Goal: Task Accomplishment & Management: Complete application form

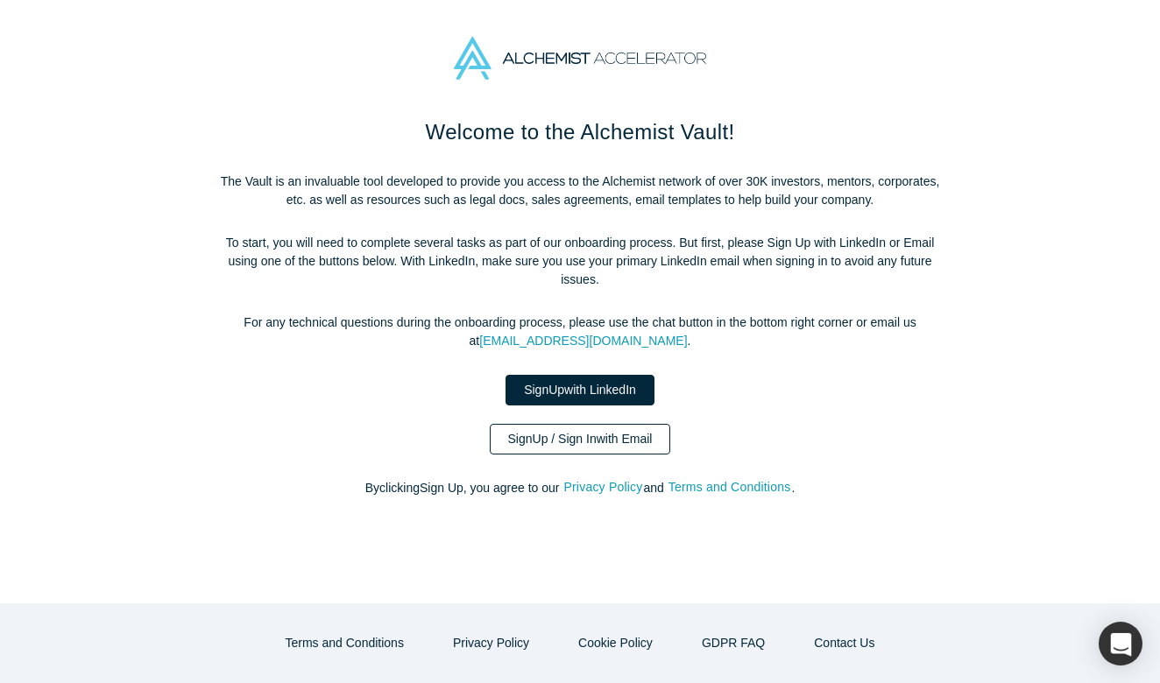
click at [599, 441] on link "Sign Up / Sign In with Email" at bounding box center [580, 439] width 181 height 31
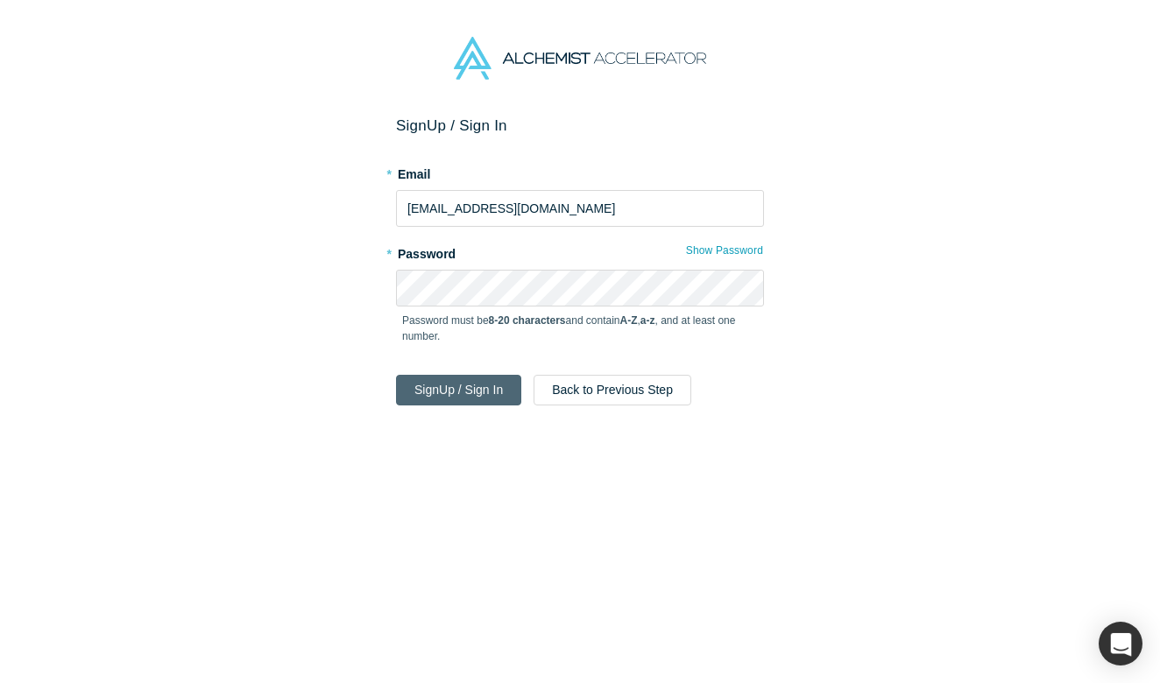
click at [484, 381] on button "Sign Up / Sign In" at bounding box center [458, 390] width 125 height 31
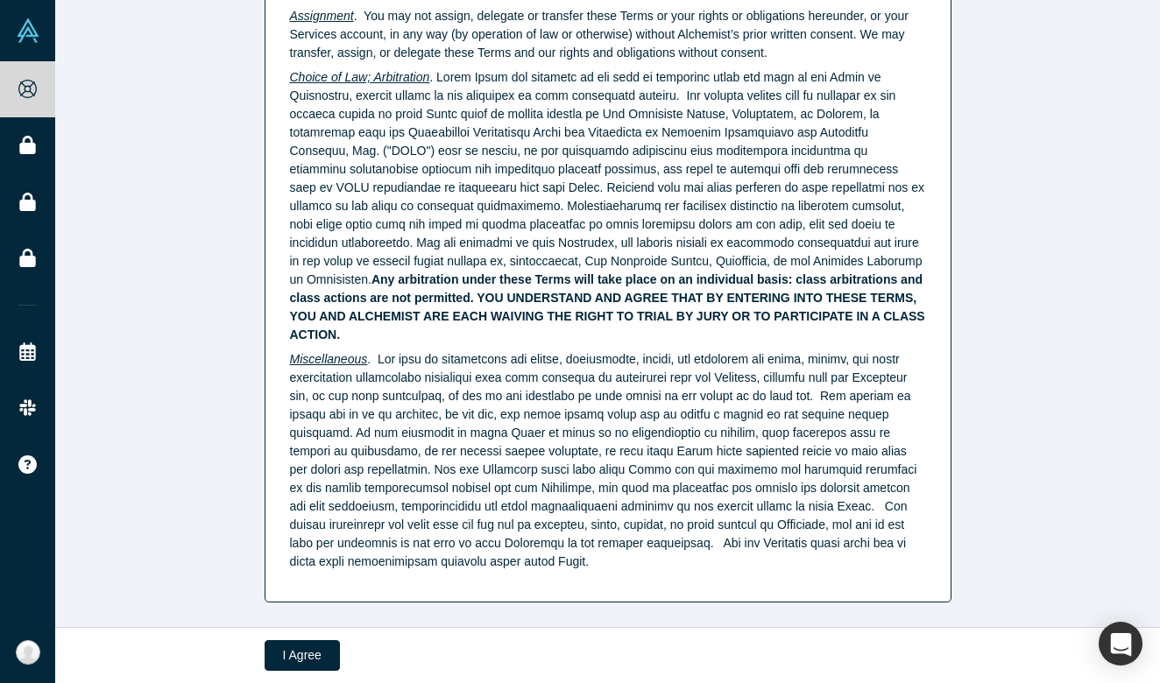
scroll to position [4456, 0]
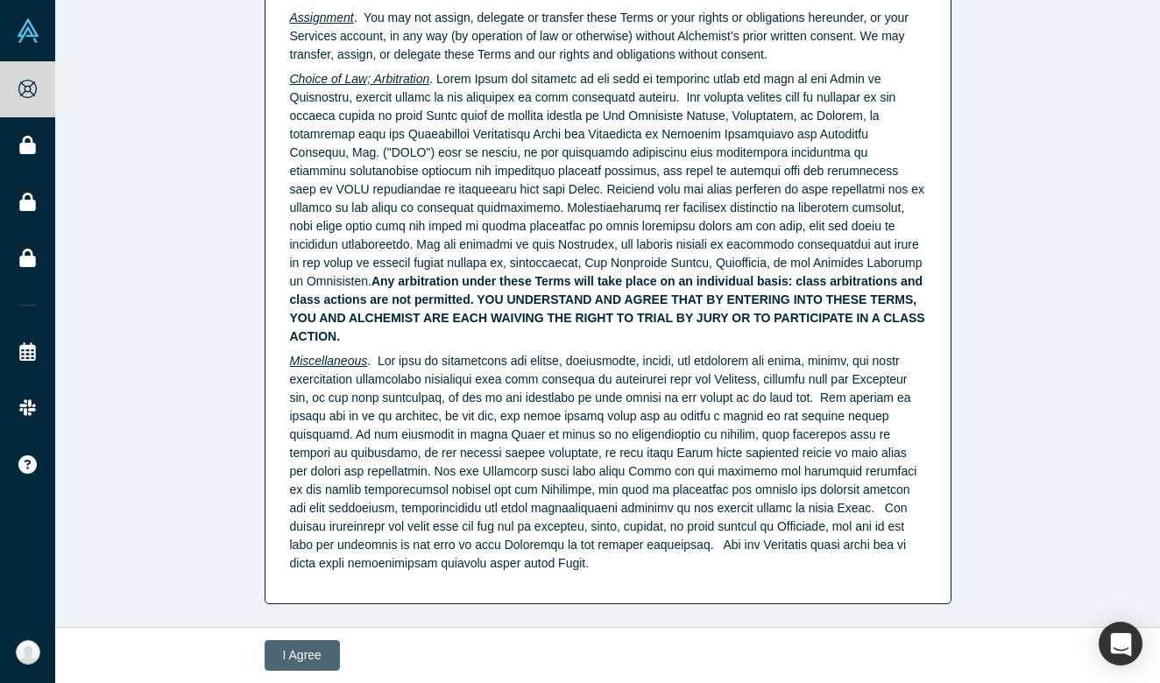
click at [282, 652] on button "I Agree" at bounding box center [302, 655] width 75 height 31
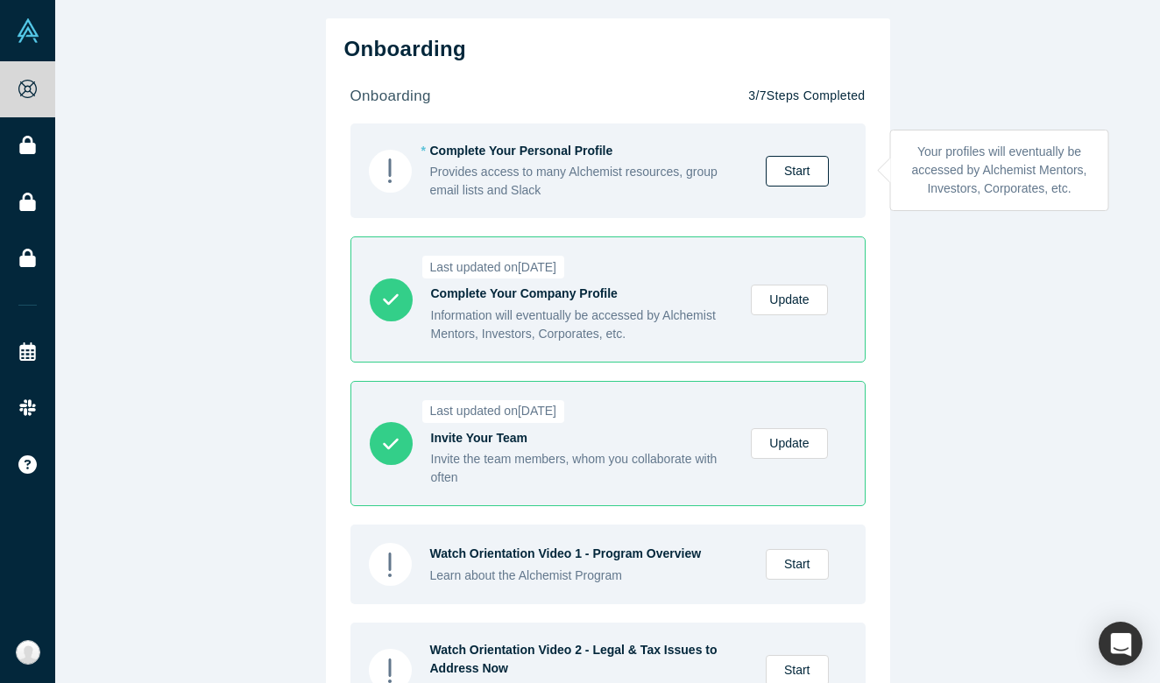
click at [801, 175] on link "Start" at bounding box center [797, 171] width 63 height 31
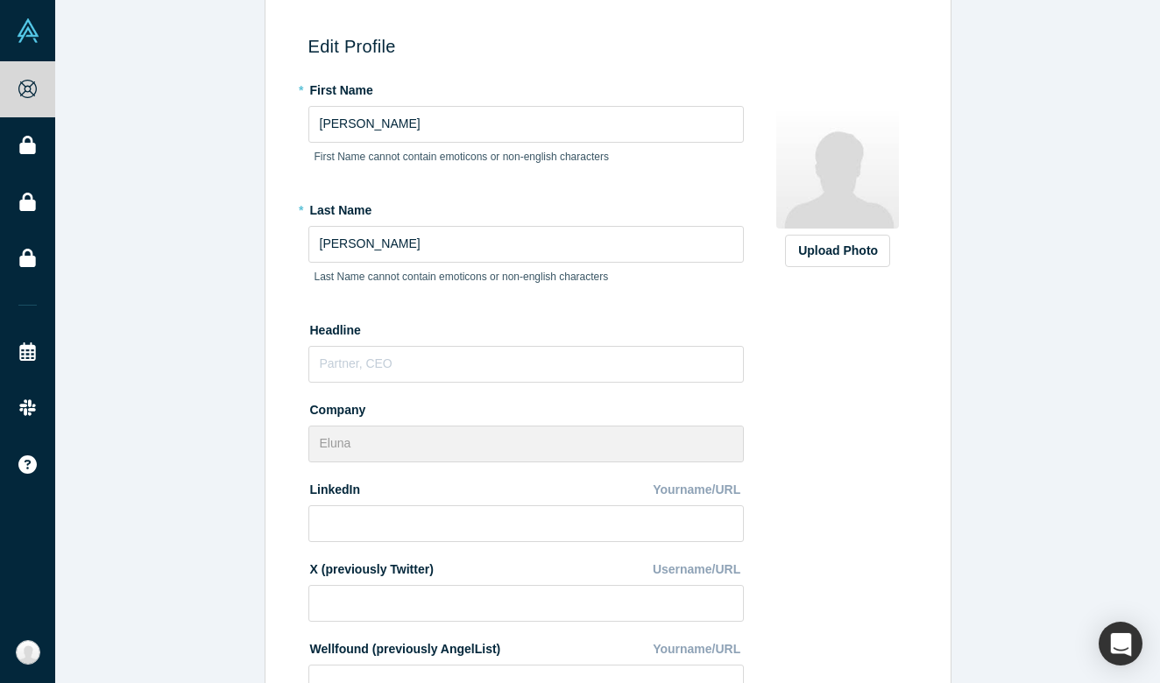
scroll to position [168, 0]
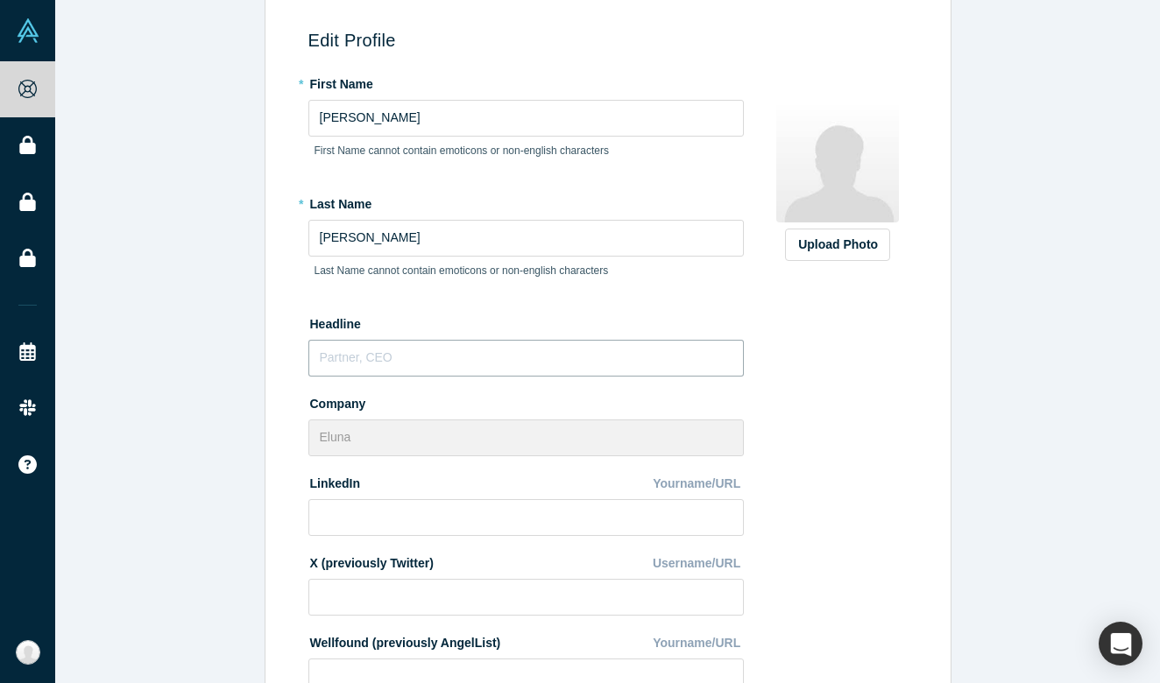
click at [436, 362] on input "text" at bounding box center [525, 358] width 435 height 37
type input "C"
type input "Partner"
click at [814, 418] on div "Upload Photo Zoom Save Remove Upload New" at bounding box center [838, 508] width 152 height 878
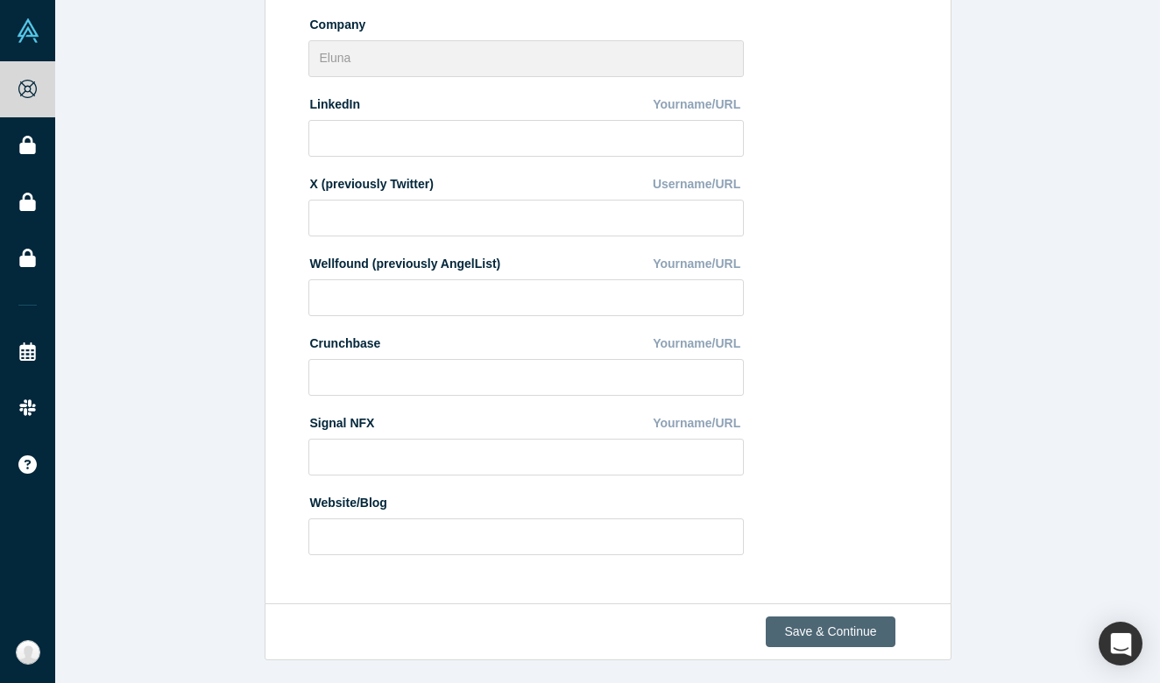
scroll to position [546, 0]
click at [827, 628] on button "Save & Continue" at bounding box center [830, 633] width 129 height 31
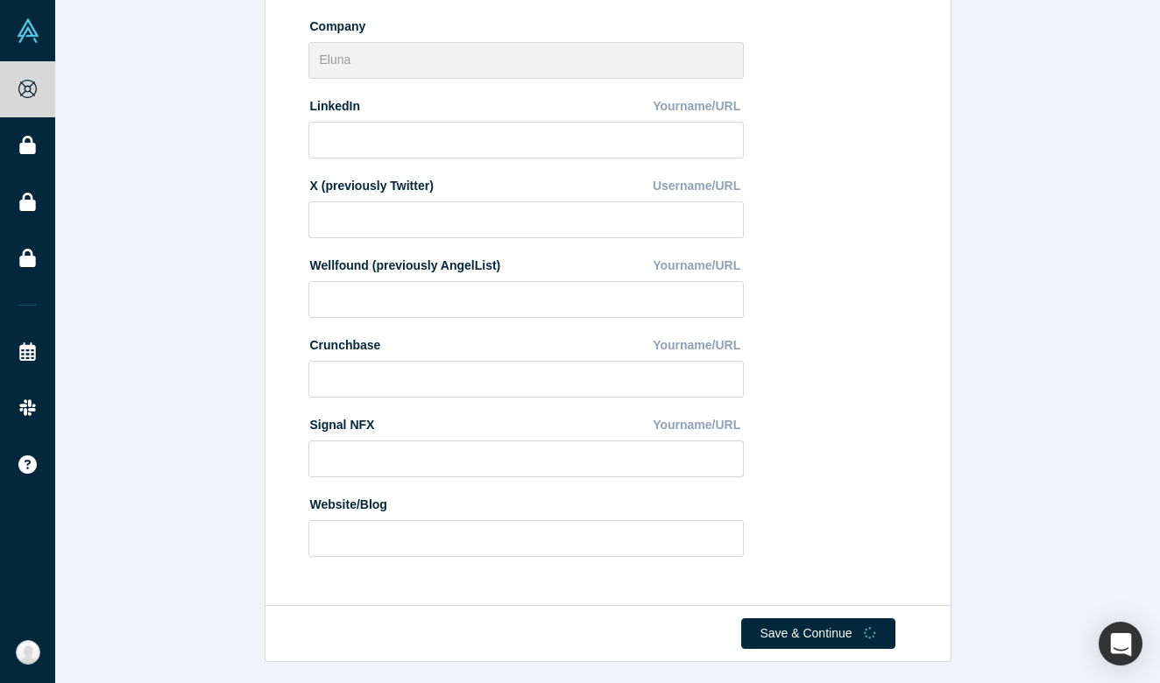
scroll to position [0, 0]
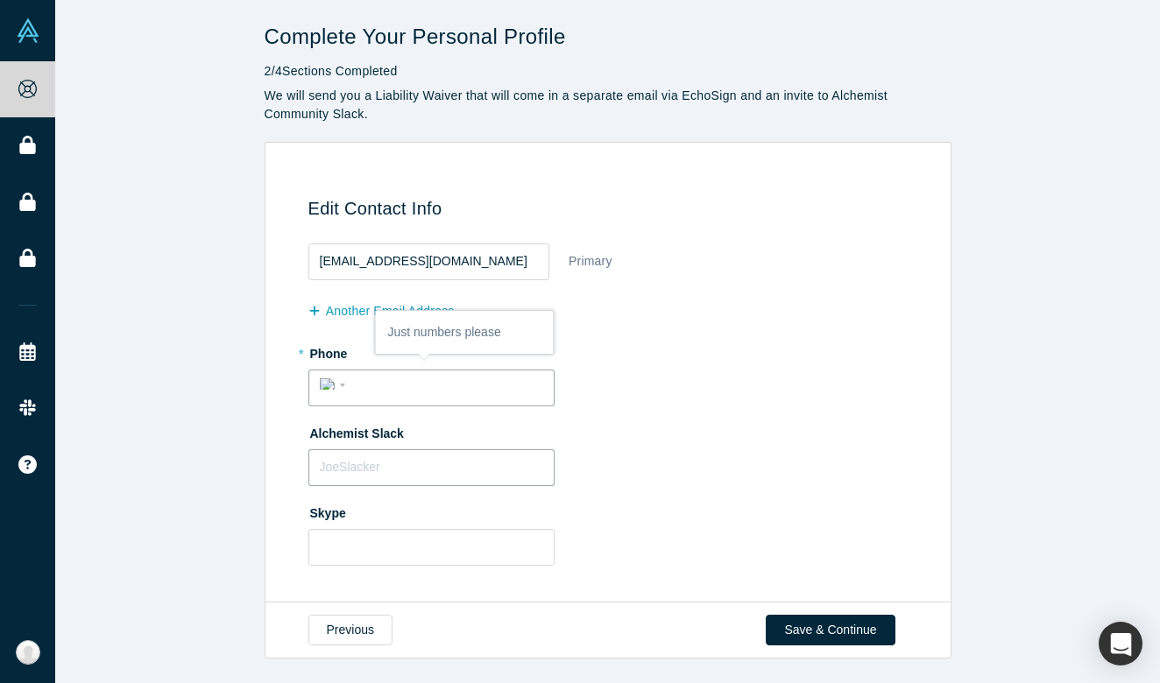
click at [423, 473] on div "Alchemist Slack" at bounding box center [610, 452] width 605 height 67
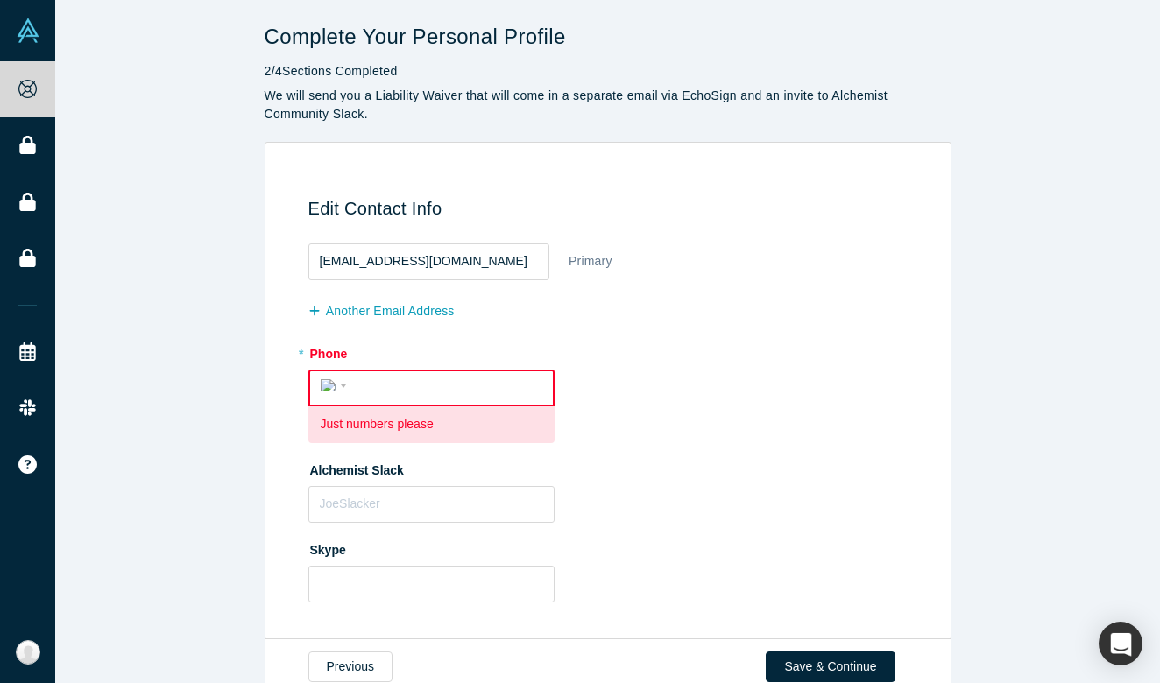
click at [617, 480] on div "Alchemist Slack" at bounding box center [610, 488] width 605 height 67
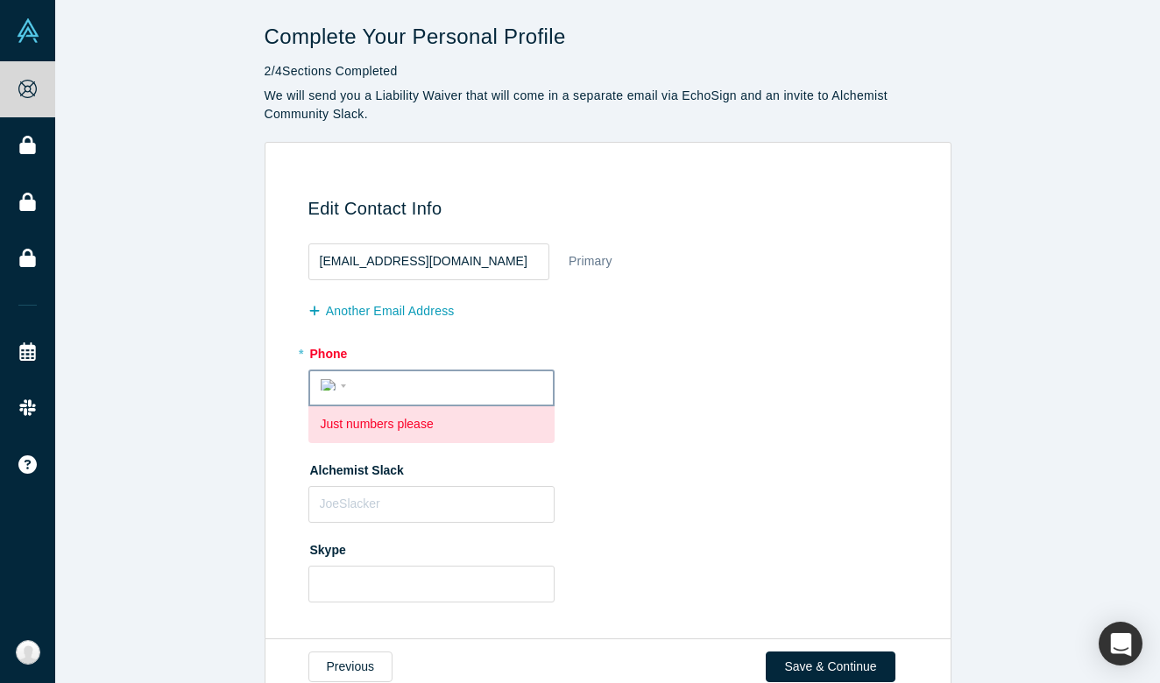
click at [434, 398] on div "International [GEOGRAPHIC_DATA] [GEOGRAPHIC_DATA] [GEOGRAPHIC_DATA] [GEOGRAPHIC…" at bounding box center [431, 388] width 246 height 37
click at [432, 381] on input "tel" at bounding box center [447, 385] width 190 height 25
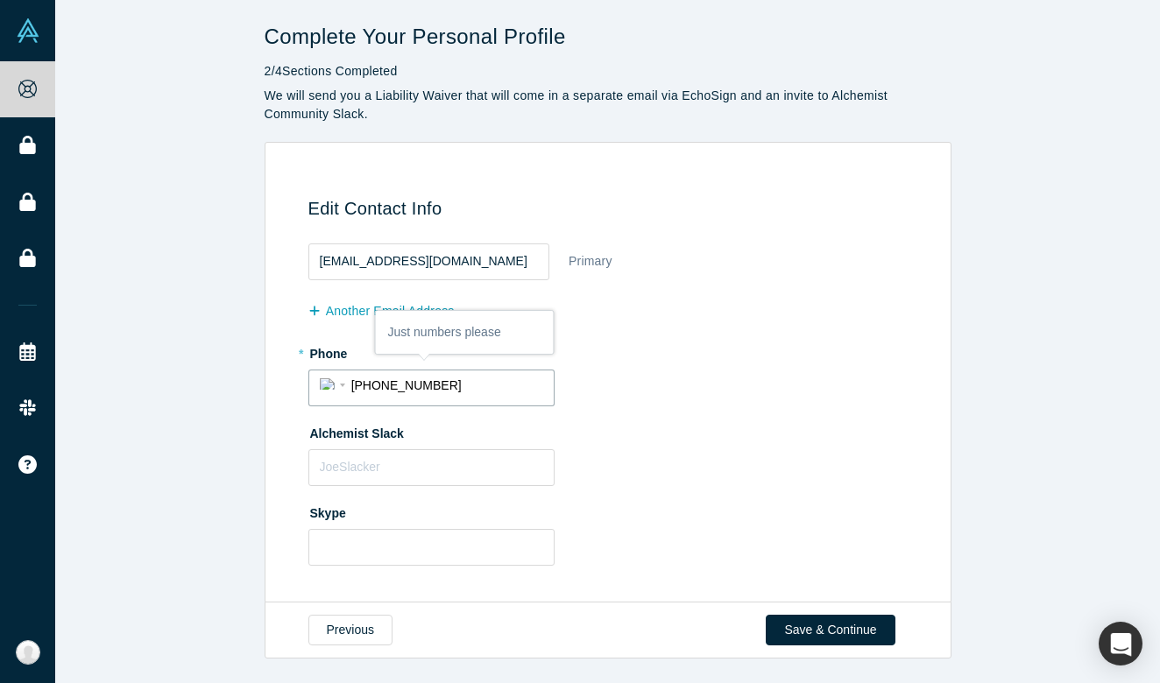
type input "[PHONE_NUMBER]"
click at [752, 466] on div "Alchemist Slack" at bounding box center [610, 452] width 605 height 67
click at [439, 476] on input "text" at bounding box center [431, 467] width 246 height 37
click at [711, 448] on div "Alchemist Slack" at bounding box center [610, 452] width 605 height 67
click at [806, 623] on button "Save & Continue" at bounding box center [830, 630] width 129 height 31
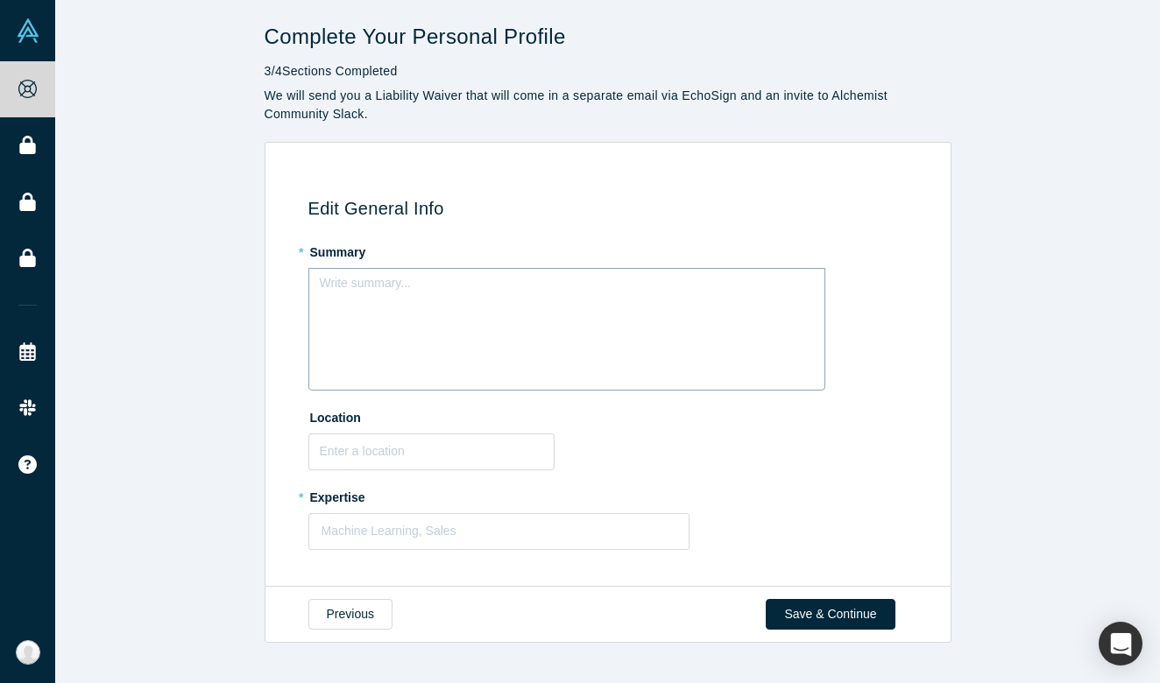
click at [540, 343] on div "Write summary..." at bounding box center [566, 329] width 517 height 123
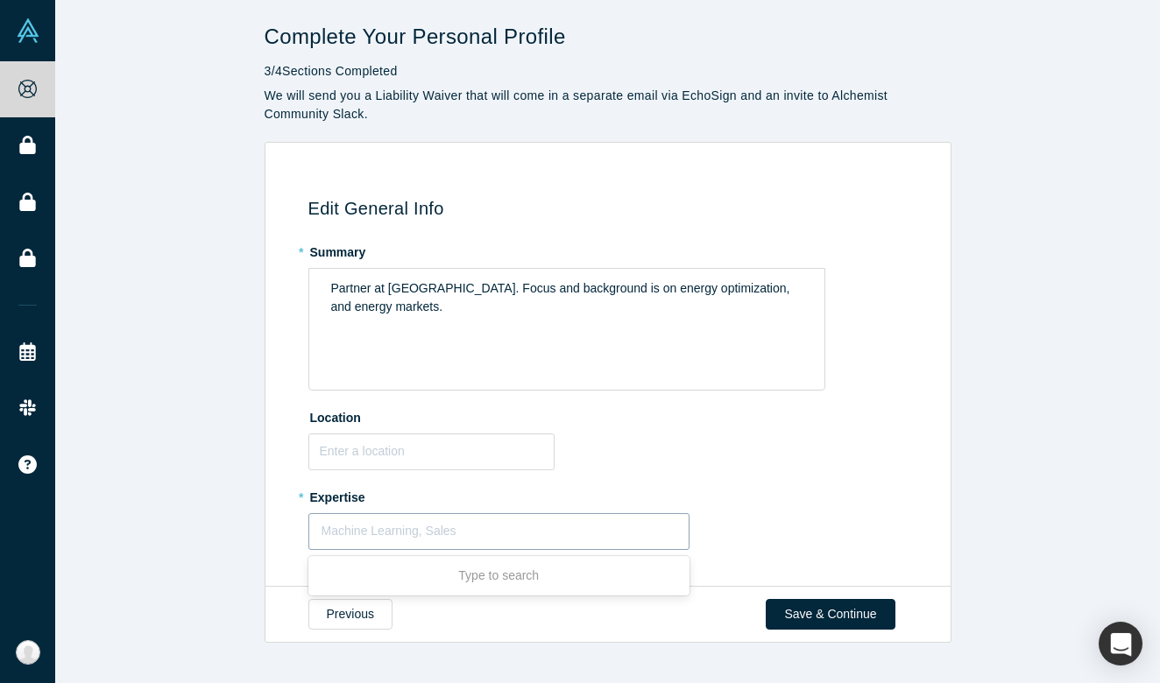
click at [435, 541] on div "Machine Learning, Sales" at bounding box center [499, 531] width 380 height 29
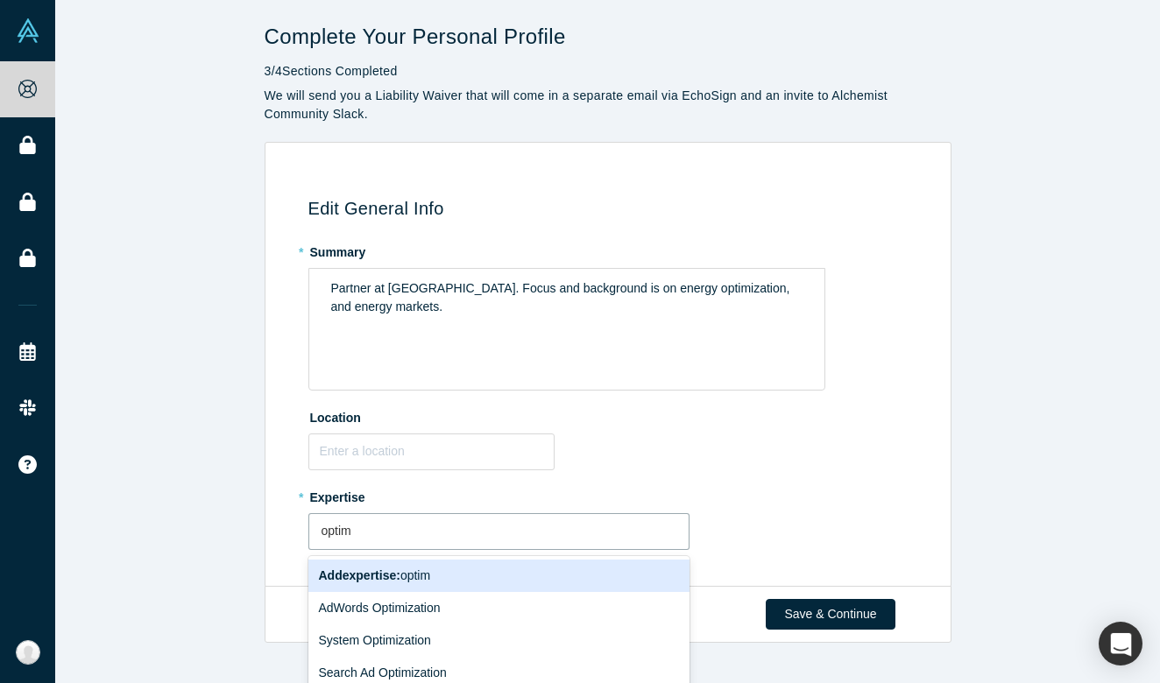
type input "optimi"
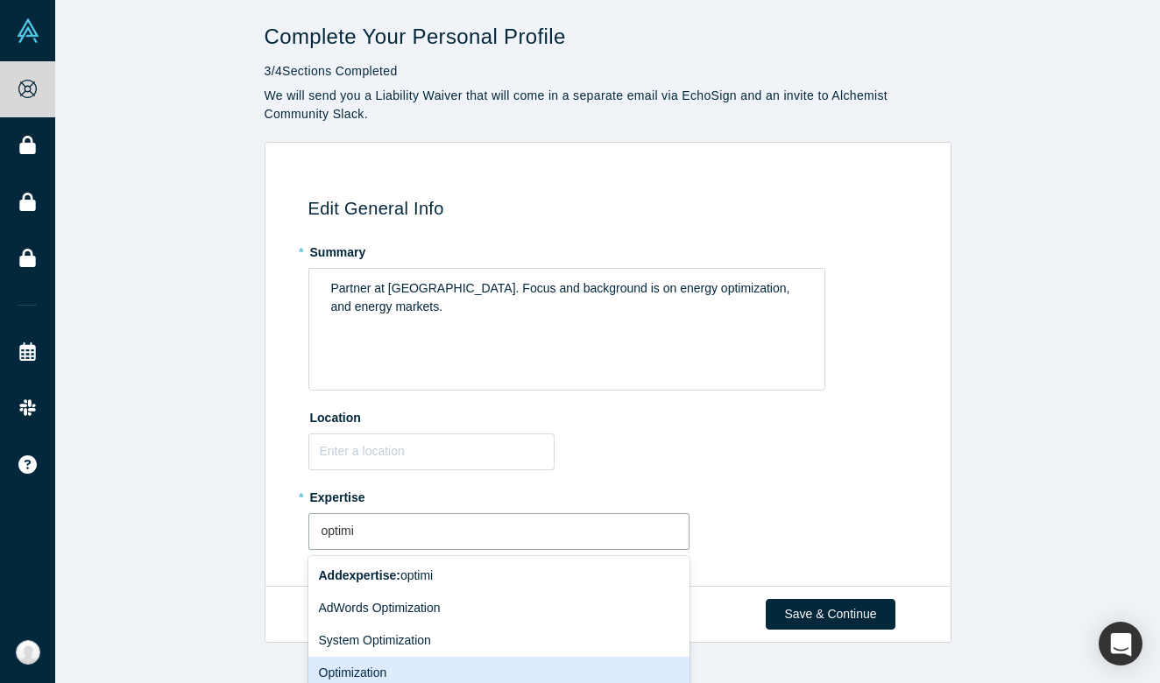
click at [448, 660] on div "Optimization" at bounding box center [499, 673] width 382 height 32
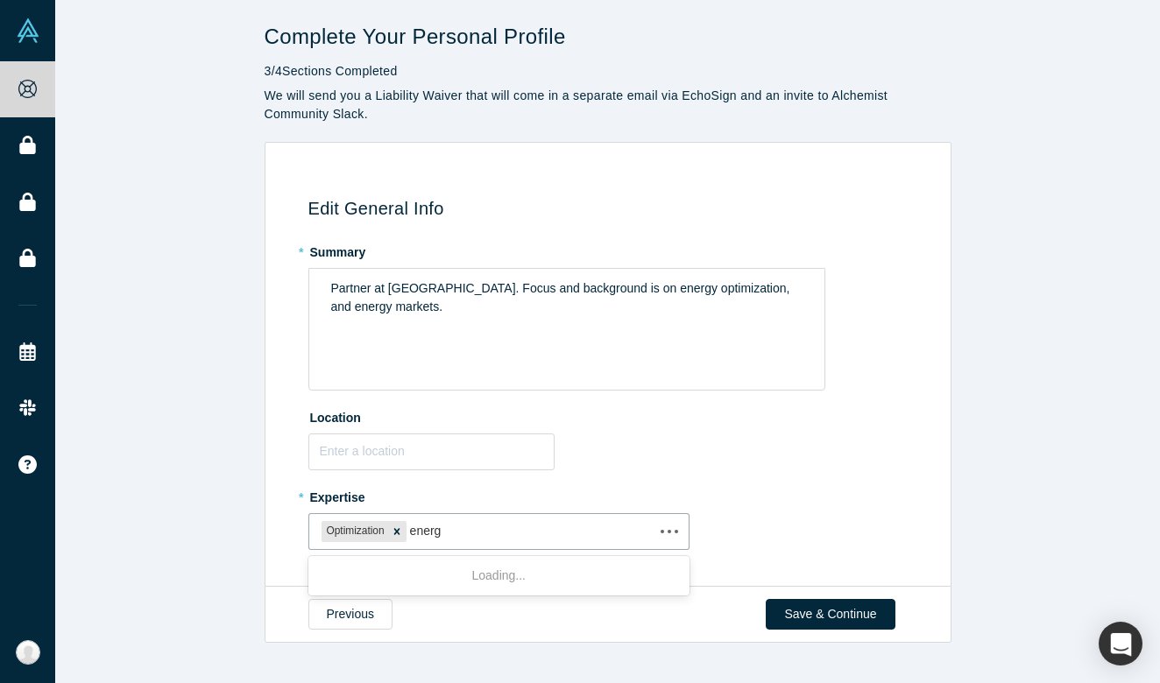
type input "energy"
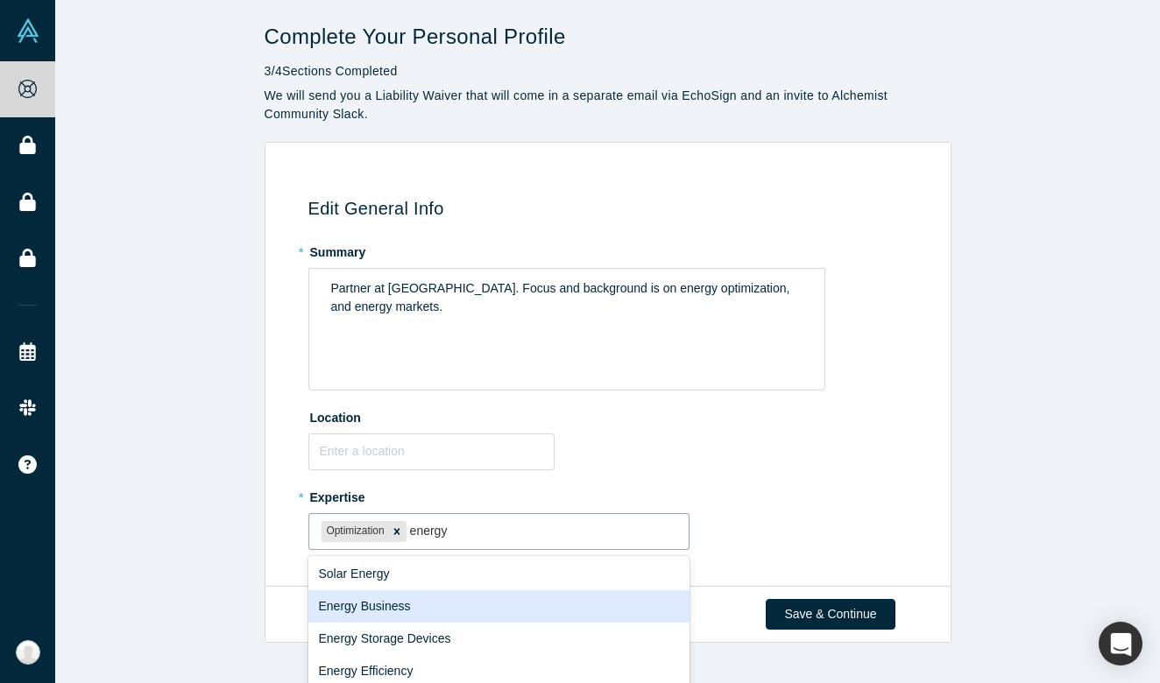
scroll to position [43, 0]
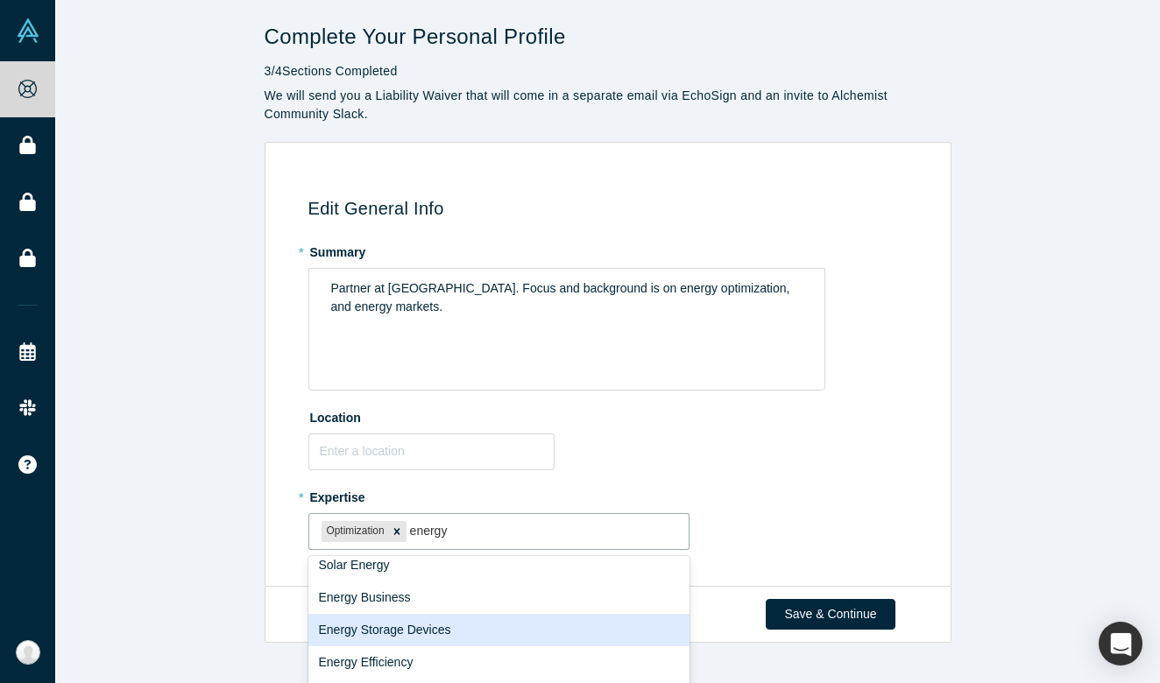
click at [427, 628] on div "Energy Storage Devices" at bounding box center [499, 630] width 382 height 32
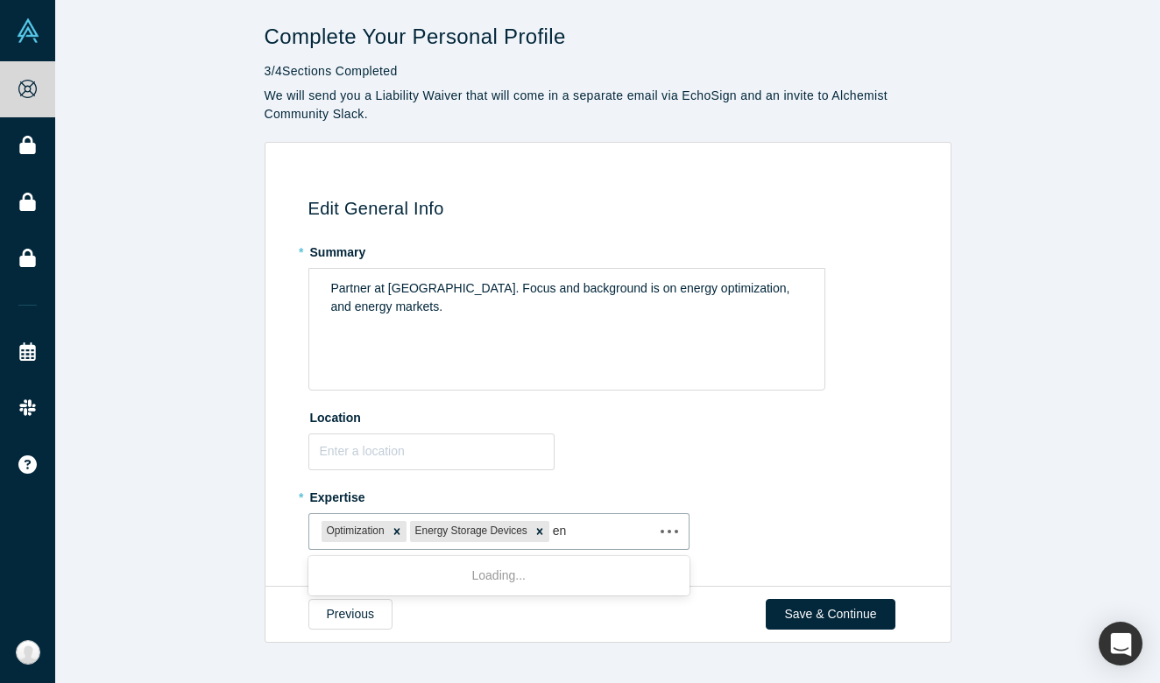
type input "e"
type input "r"
click at [640, 491] on label "* Expertise" at bounding box center [610, 495] width 605 height 25
click at [399, 436] on input "text" at bounding box center [431, 452] width 246 height 37
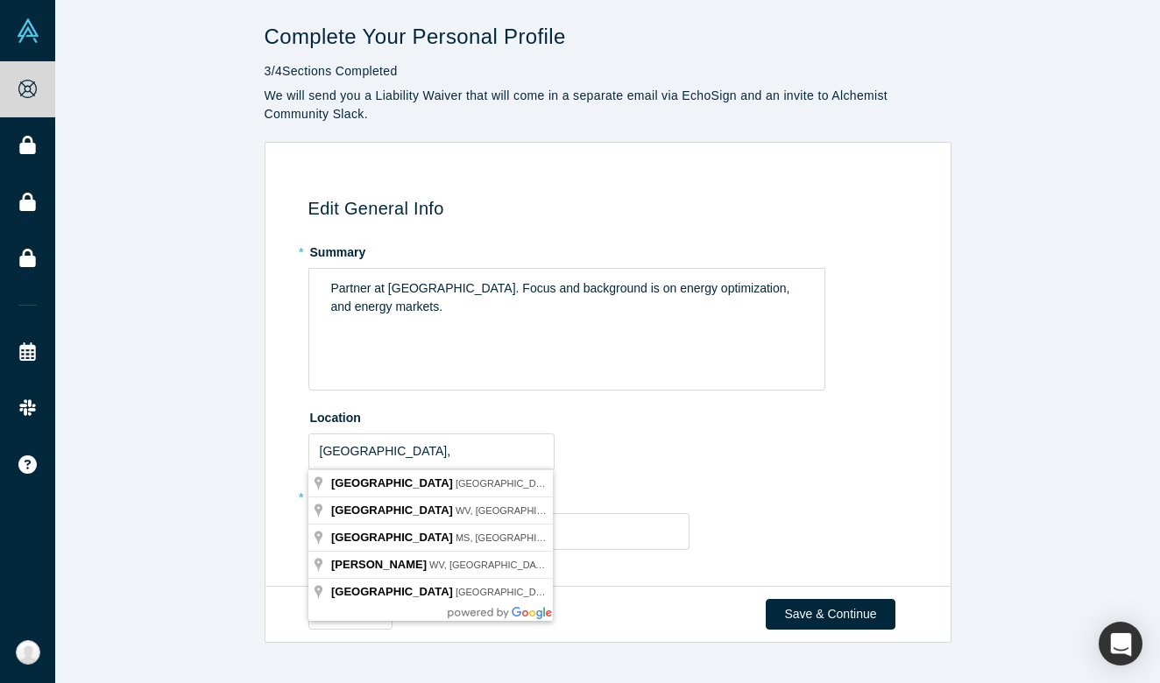
type input "[GEOGRAPHIC_DATA], [GEOGRAPHIC_DATA], [GEOGRAPHIC_DATA]"
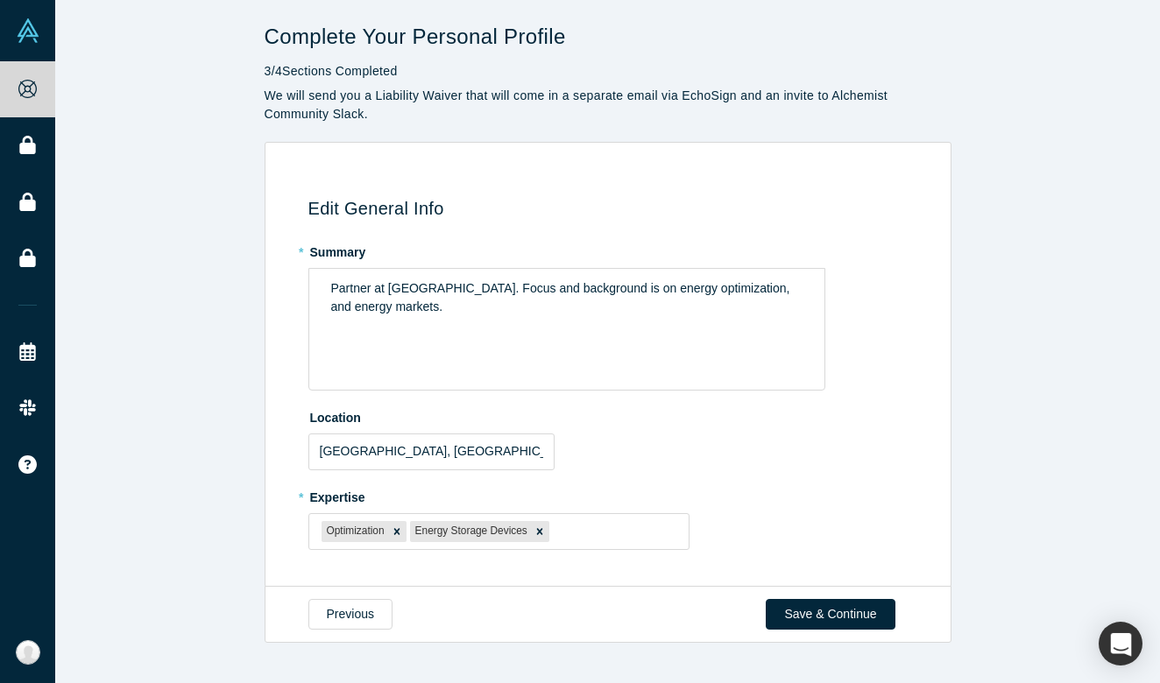
click at [651, 457] on div "Location [GEOGRAPHIC_DATA], [GEOGRAPHIC_DATA], [GEOGRAPHIC_DATA]" at bounding box center [610, 436] width 605 height 67
click at [837, 614] on button "Save & Continue" at bounding box center [830, 614] width 129 height 31
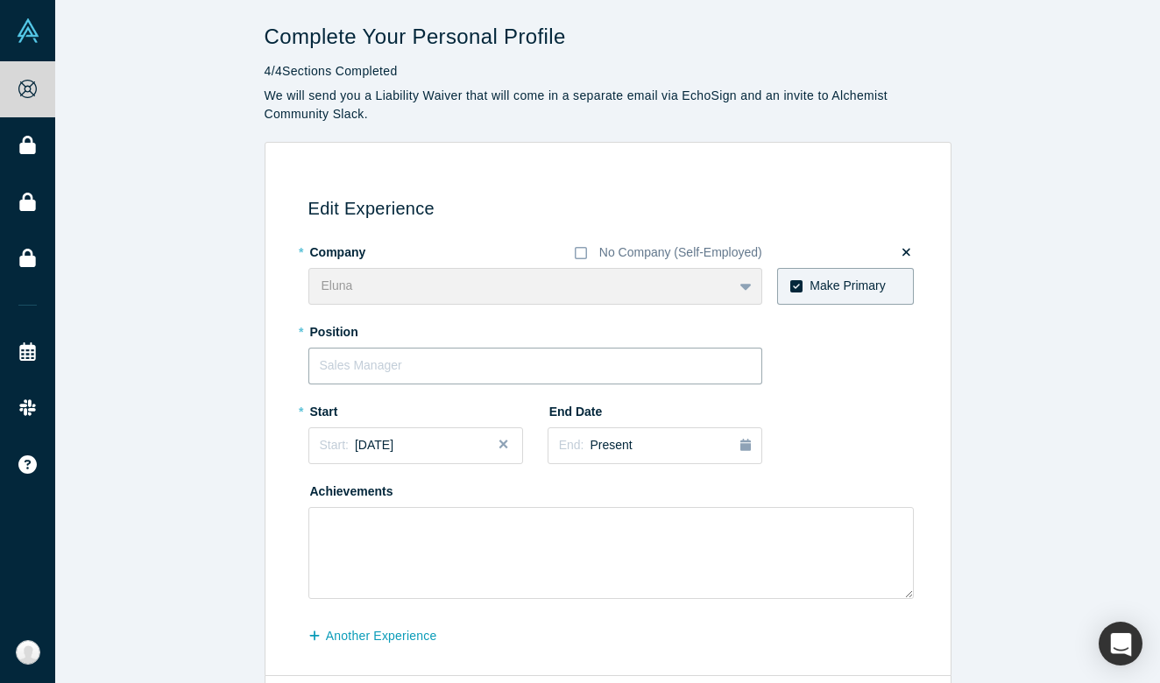
click at [404, 370] on input "text" at bounding box center [535, 366] width 454 height 37
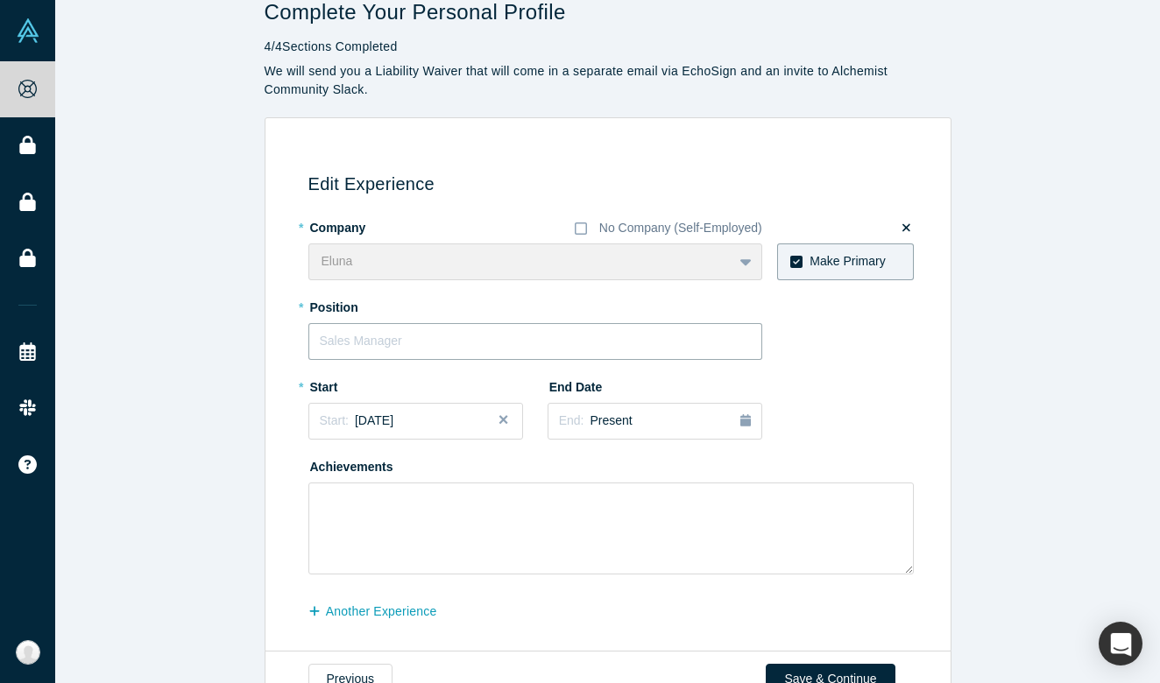
scroll to position [30, 0]
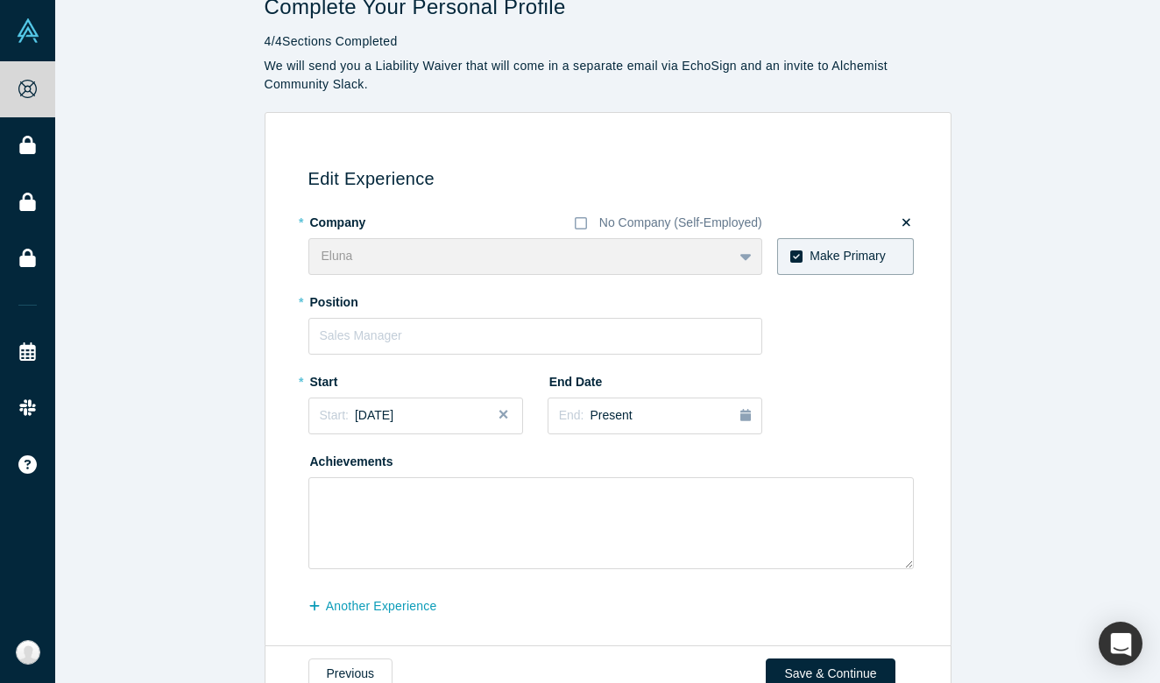
click at [804, 264] on label "Make Primary" at bounding box center [845, 256] width 137 height 37
click at [0, 0] on input "Make Primary" at bounding box center [0, 0] width 0 height 0
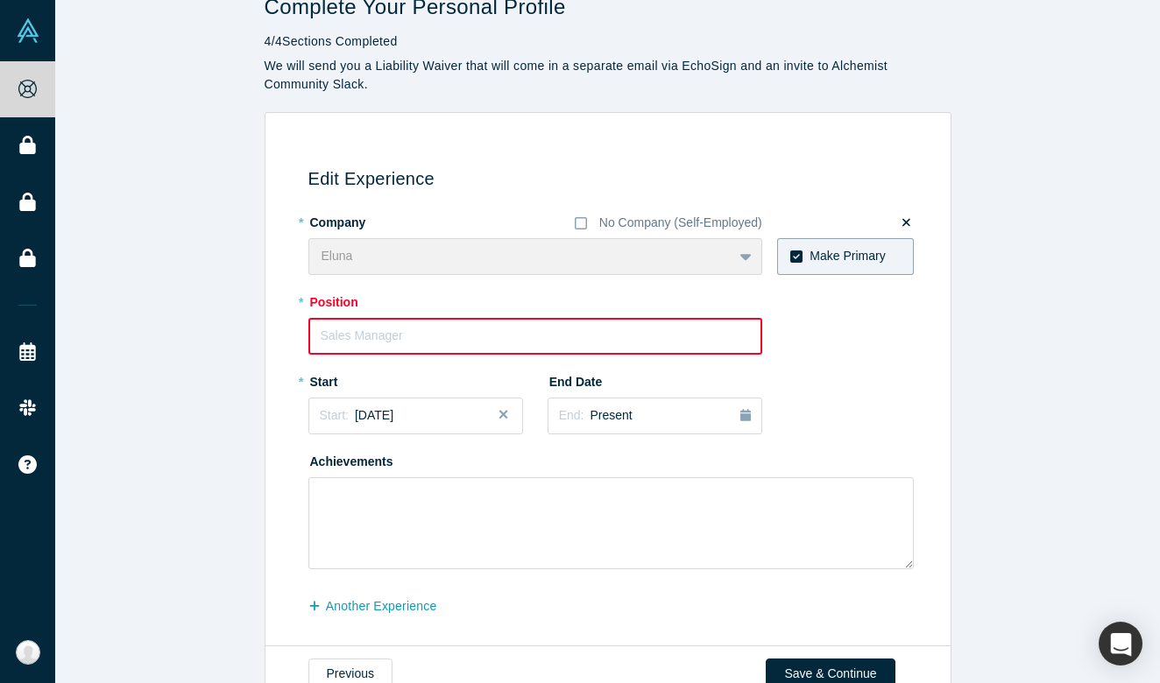
click at [609, 334] on input "text" at bounding box center [535, 336] width 454 height 37
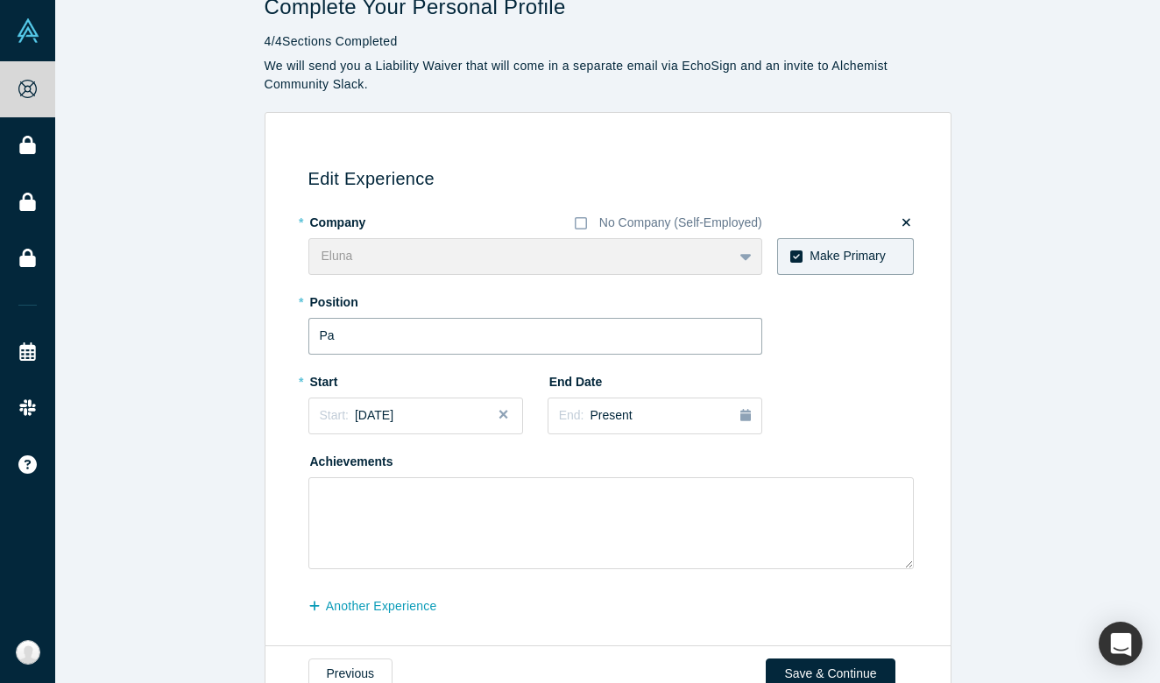
type input "P"
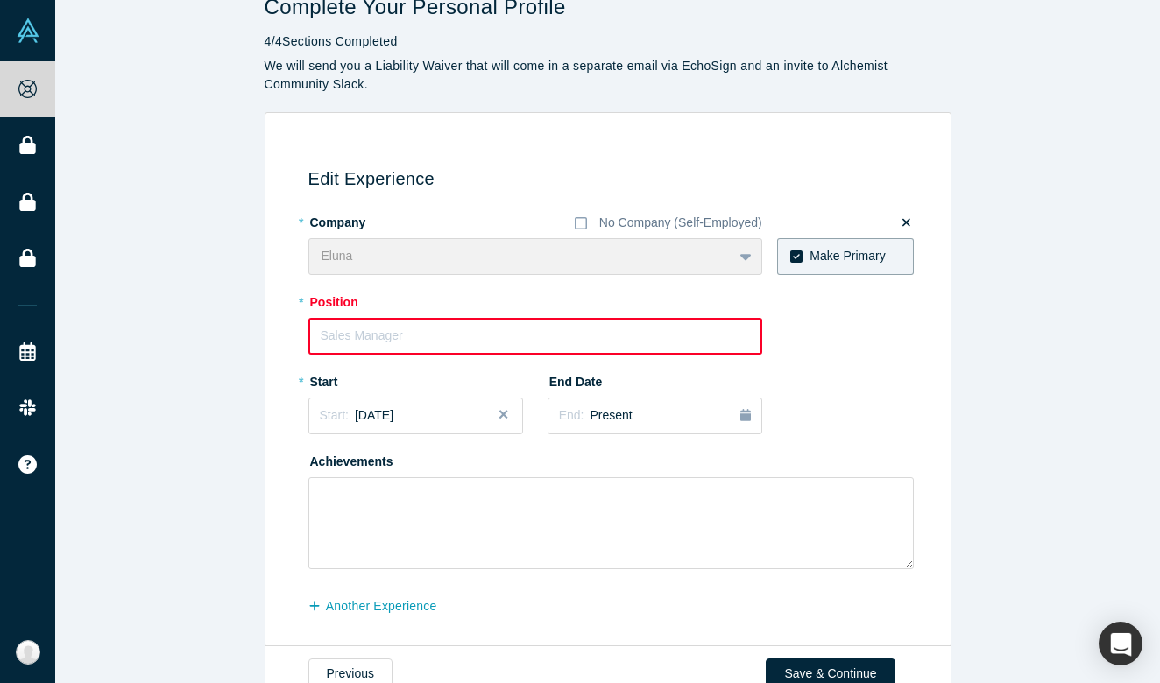
click at [506, 412] on button "Close" at bounding box center [510, 416] width 26 height 37
click at [448, 410] on div "Start: ..." at bounding box center [416, 415] width 190 height 19
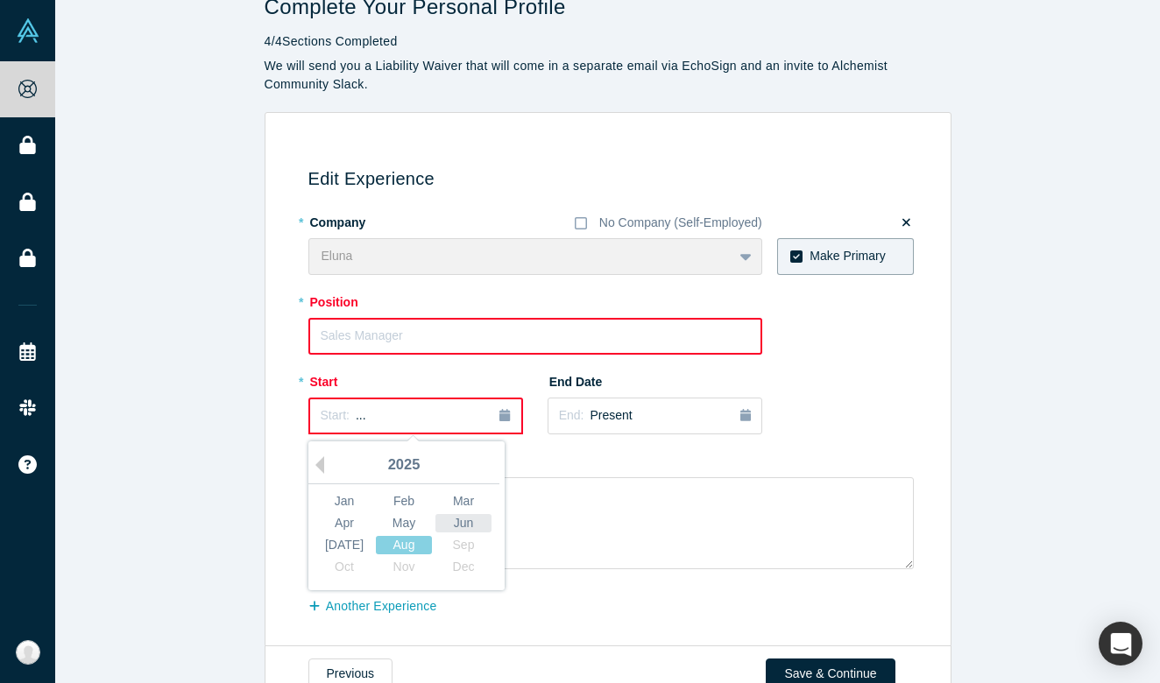
scroll to position [40, 0]
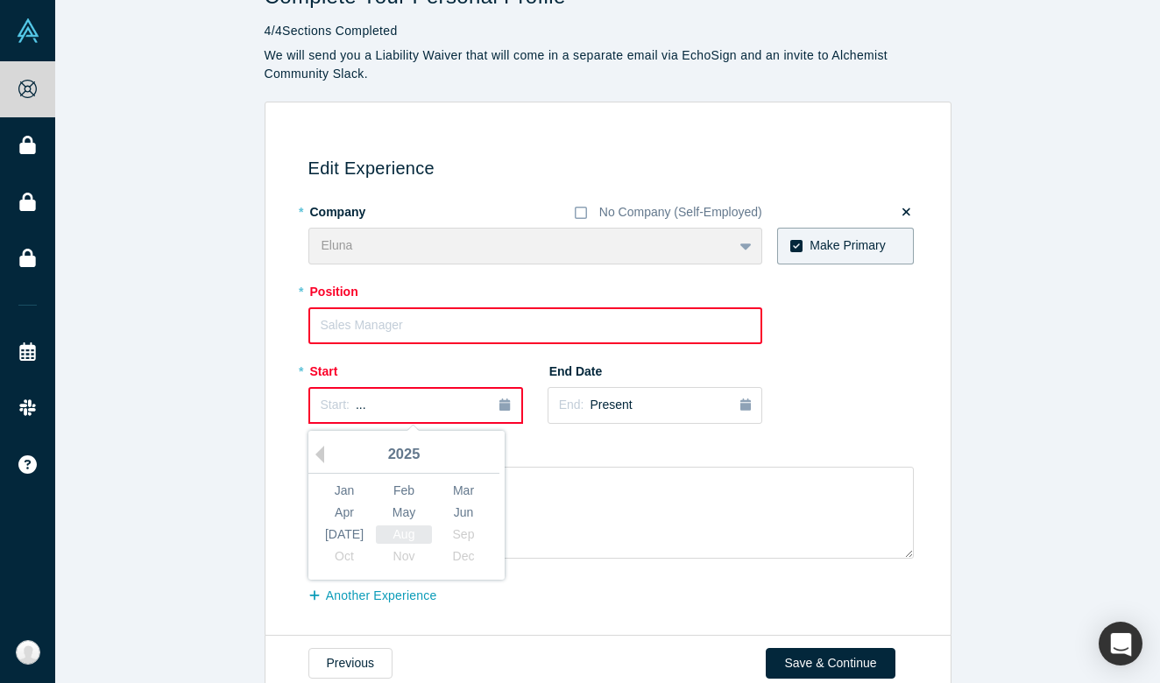
click at [402, 528] on div "Aug" at bounding box center [404, 535] width 56 height 18
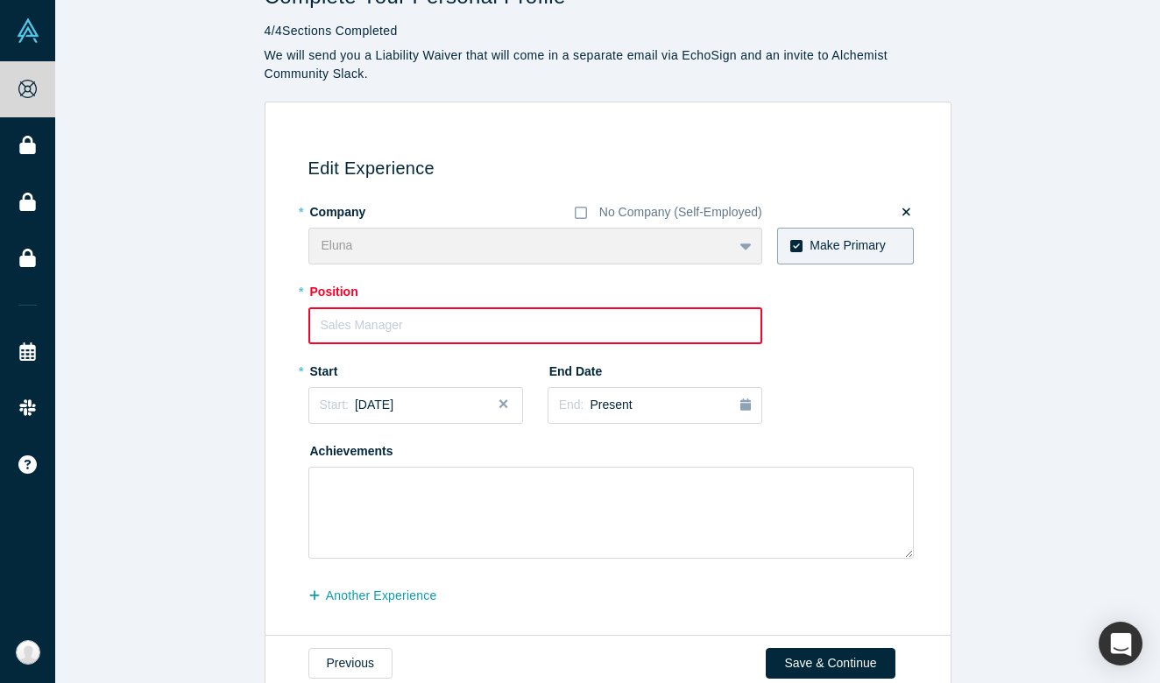
click at [504, 400] on button "Close" at bounding box center [510, 405] width 26 height 37
click at [485, 406] on div "Start: ..." at bounding box center [416, 405] width 190 height 19
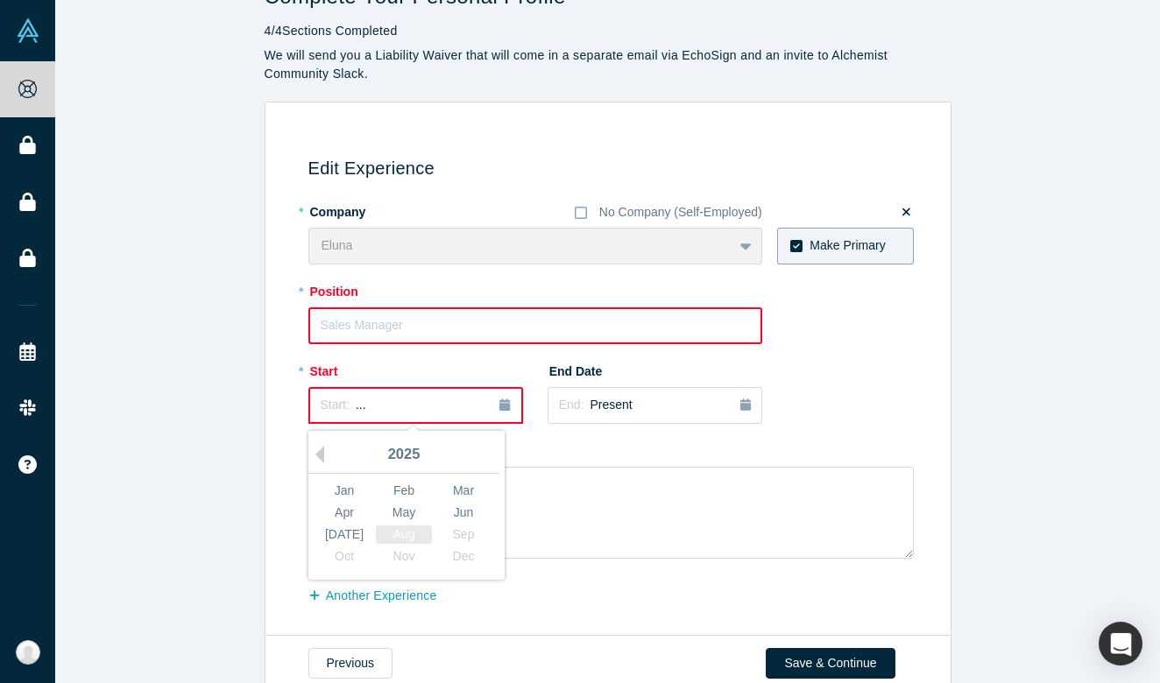
click at [416, 531] on div "Aug" at bounding box center [404, 535] width 56 height 18
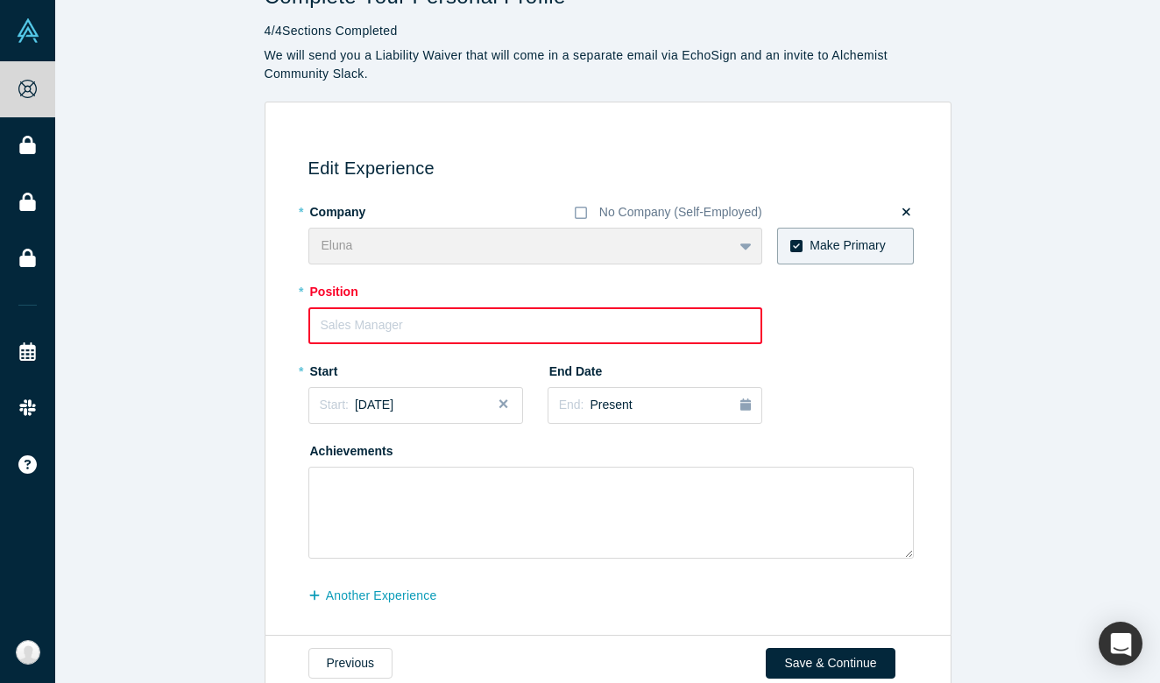
click at [504, 399] on button "Close" at bounding box center [510, 405] width 26 height 37
click at [503, 400] on icon "button" at bounding box center [504, 405] width 11 height 12
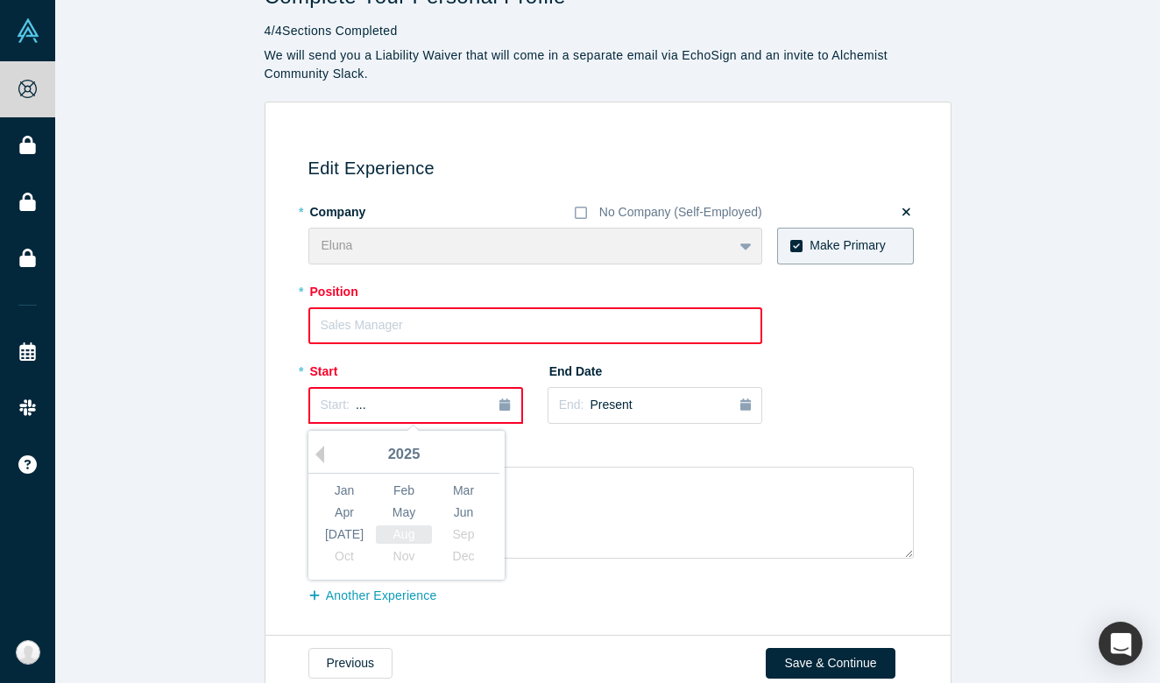
click at [420, 533] on div "Aug" at bounding box center [404, 535] width 56 height 18
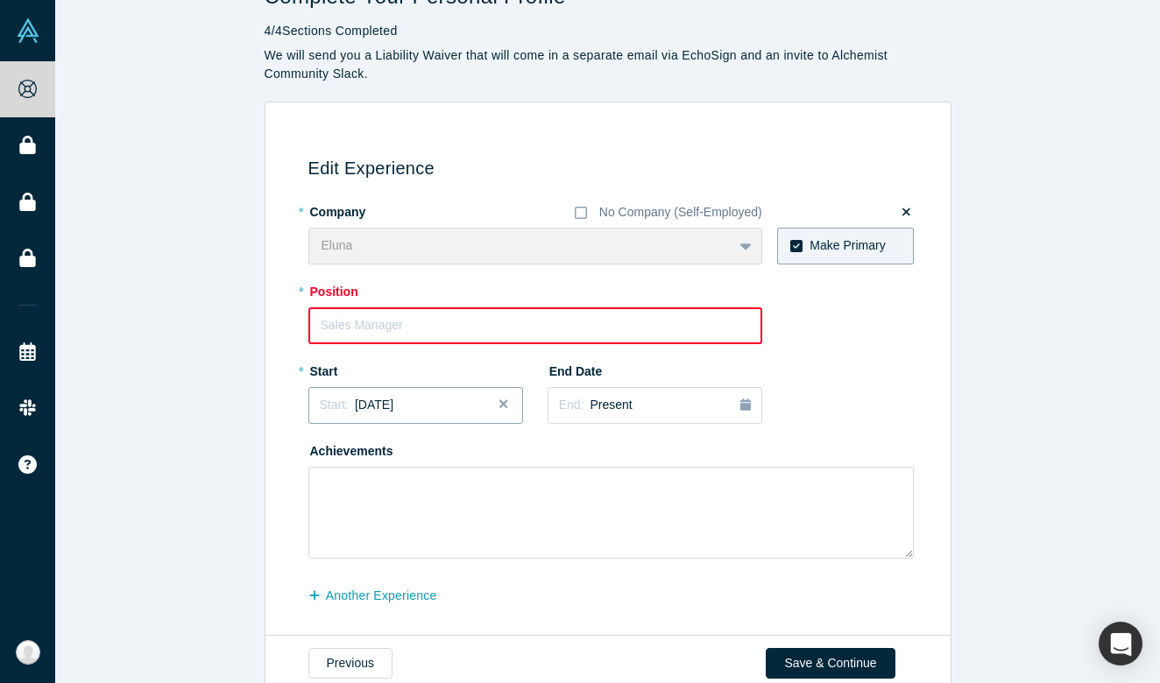
click at [387, 404] on span "[DATE]" at bounding box center [374, 405] width 39 height 14
click at [395, 533] on div "Aug" at bounding box center [404, 535] width 56 height 18
click at [558, 439] on div "Achievements" at bounding box center [610, 497] width 605 height 123
click at [466, 328] on input "text" at bounding box center [535, 325] width 454 height 37
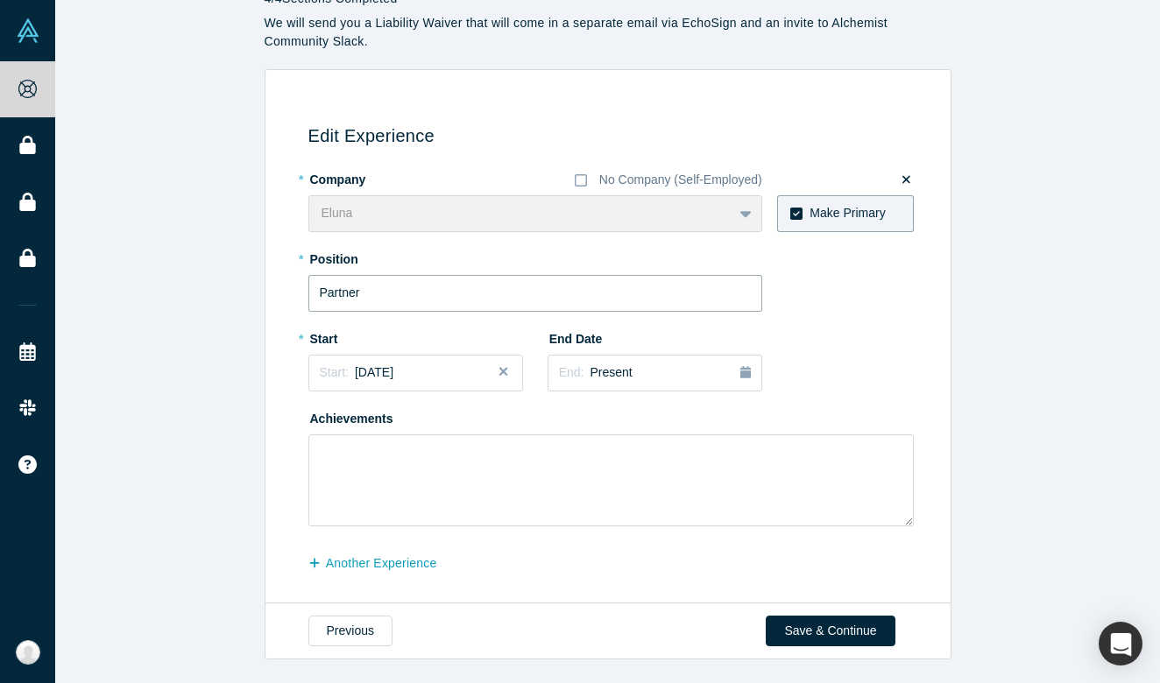
scroll to position [72, 0]
type input "Partner"
click at [787, 630] on button "Save & Continue" at bounding box center [830, 632] width 129 height 31
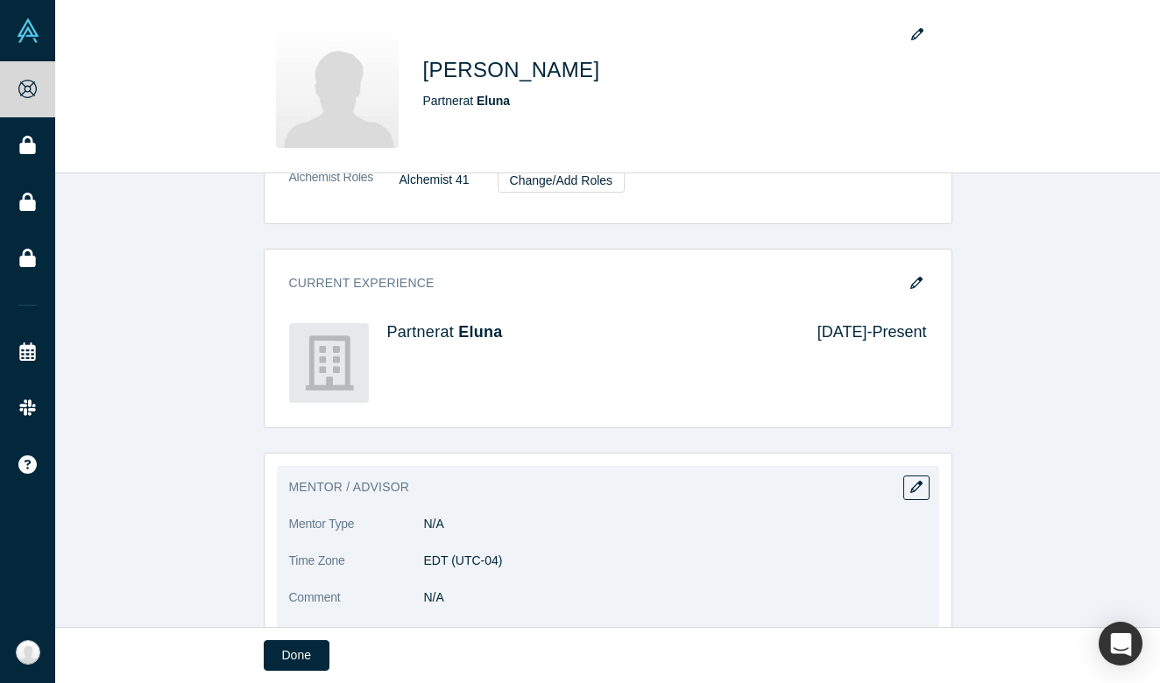
scroll to position [515, 0]
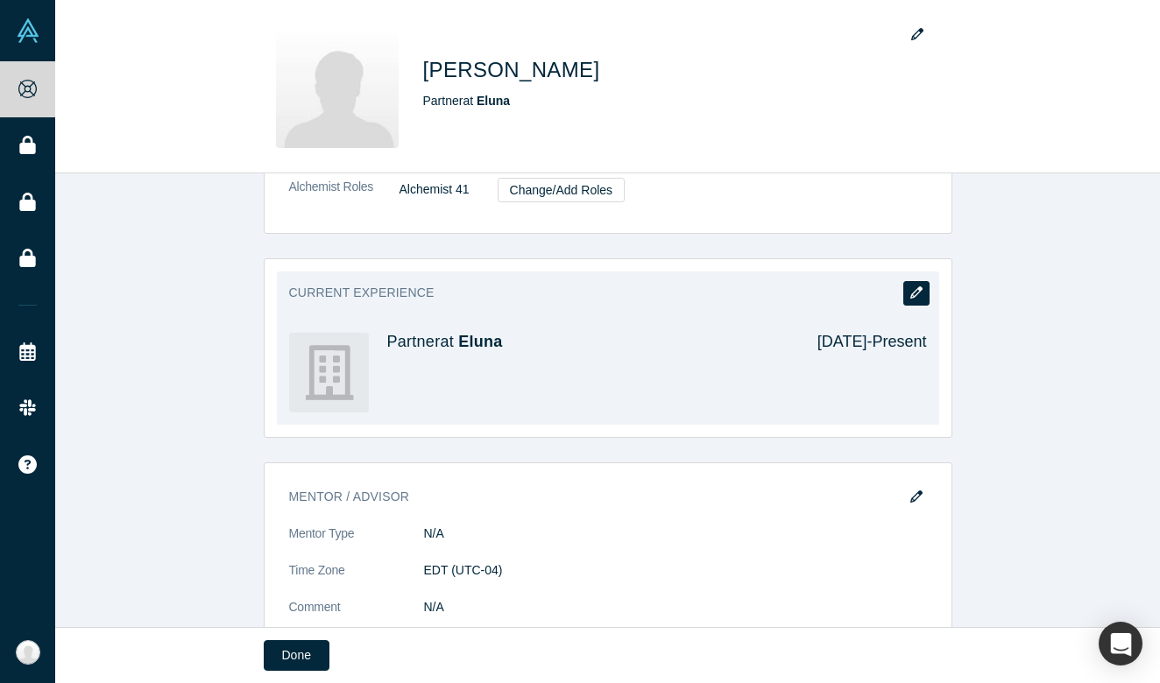
click at [915, 286] on icon "button" at bounding box center [916, 292] width 12 height 12
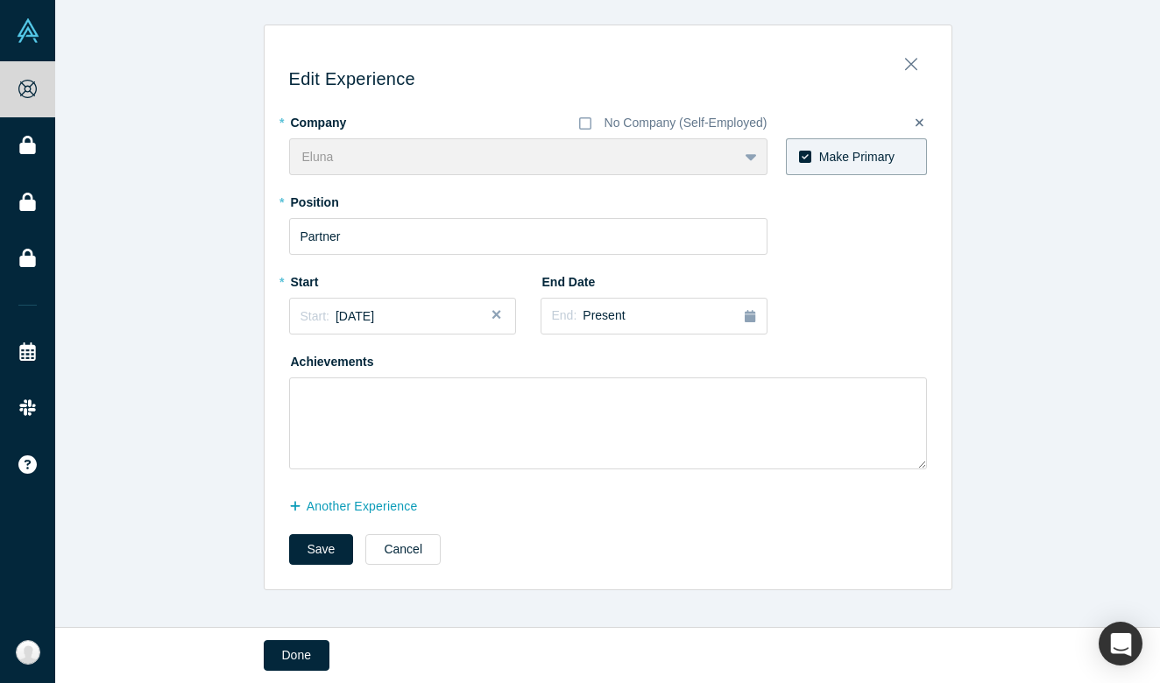
scroll to position [0, 0]
click at [952, 198] on div "Edit Experience * Company No Company (Self-Employed) Eluna To pick up a draggab…" at bounding box center [607, 308] width 1104 height 566
click at [907, 59] on icon "Close" at bounding box center [911, 63] width 12 height 19
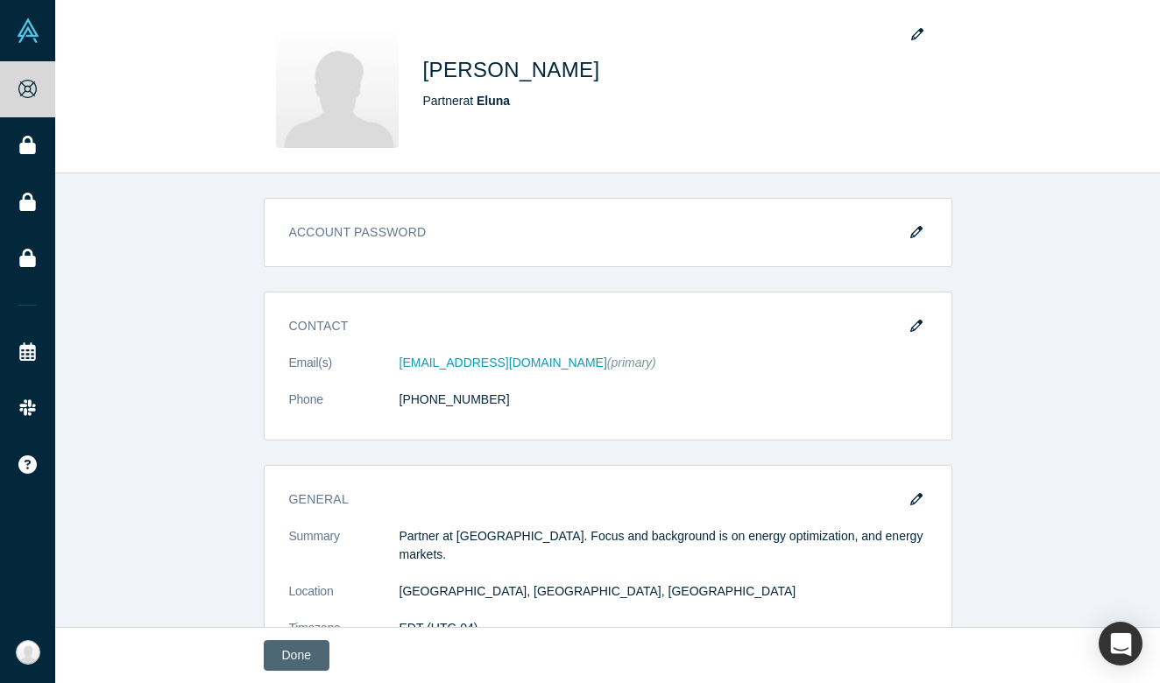
click at [311, 660] on button "Done" at bounding box center [297, 655] width 66 height 31
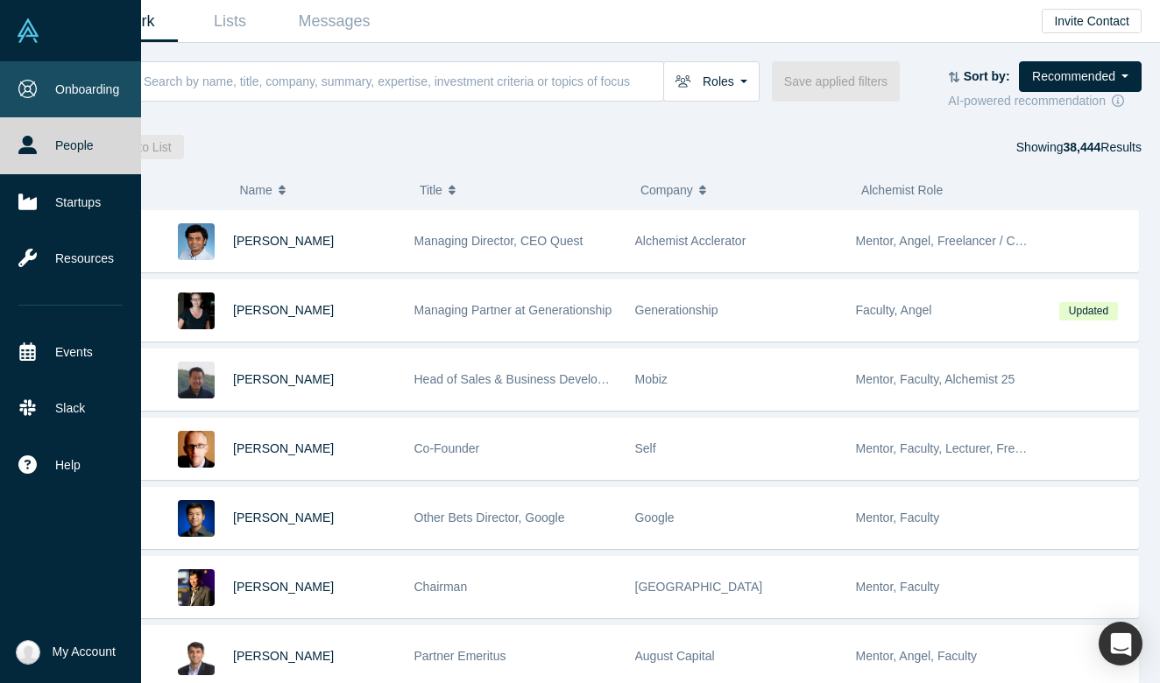
click at [41, 90] on link "Onboarding" at bounding box center [70, 89] width 141 height 56
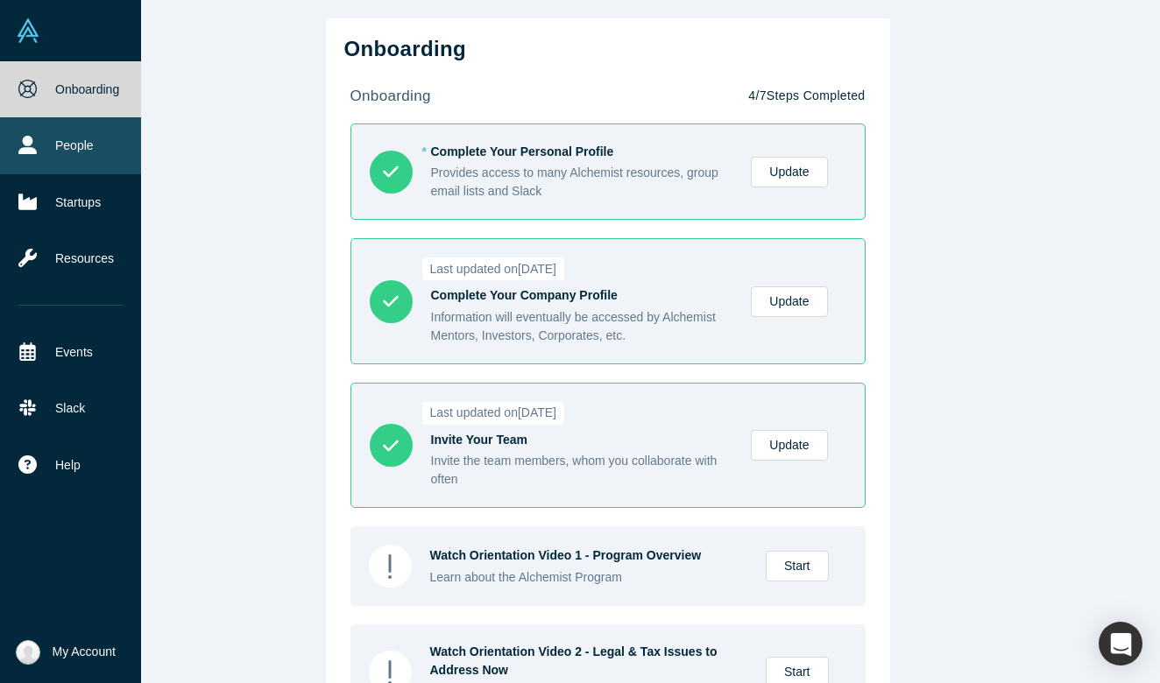
click at [22, 145] on icon at bounding box center [27, 145] width 18 height 18
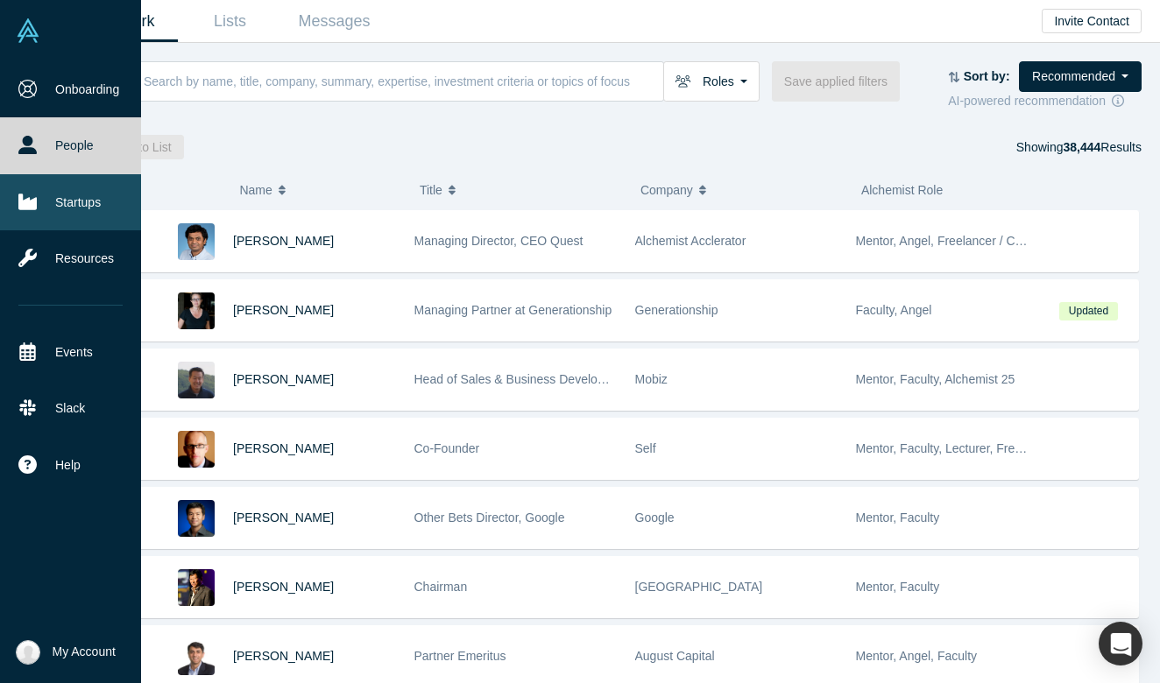
click at [36, 210] on icon at bounding box center [27, 202] width 18 height 18
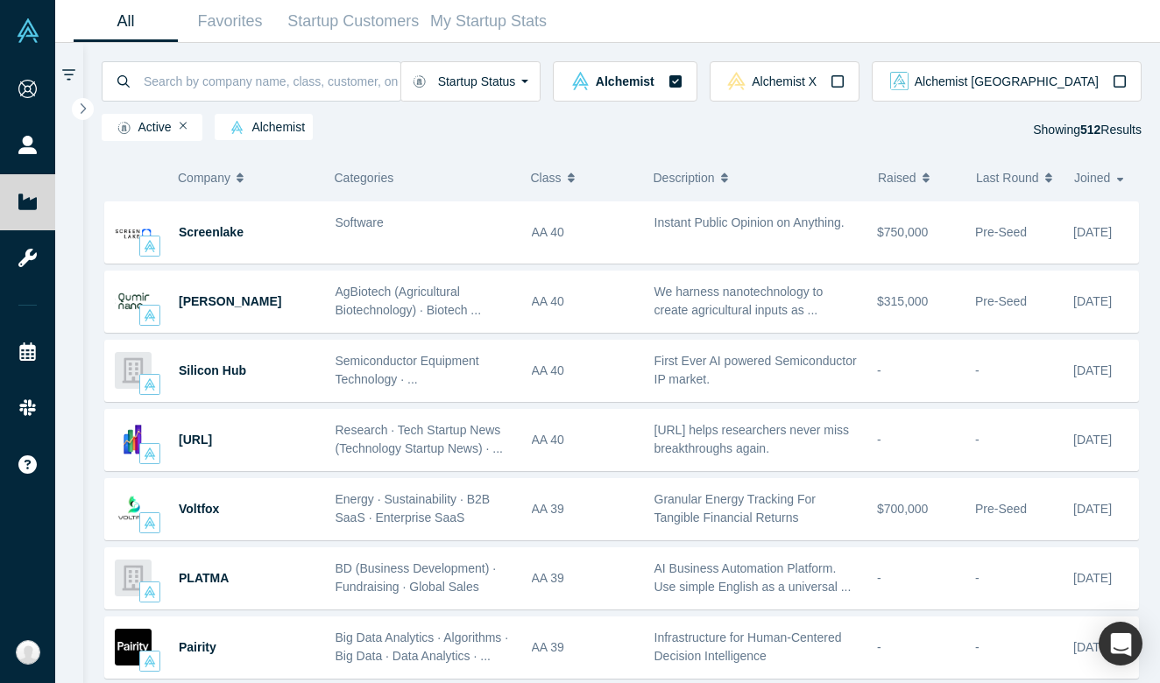
scroll to position [967, 0]
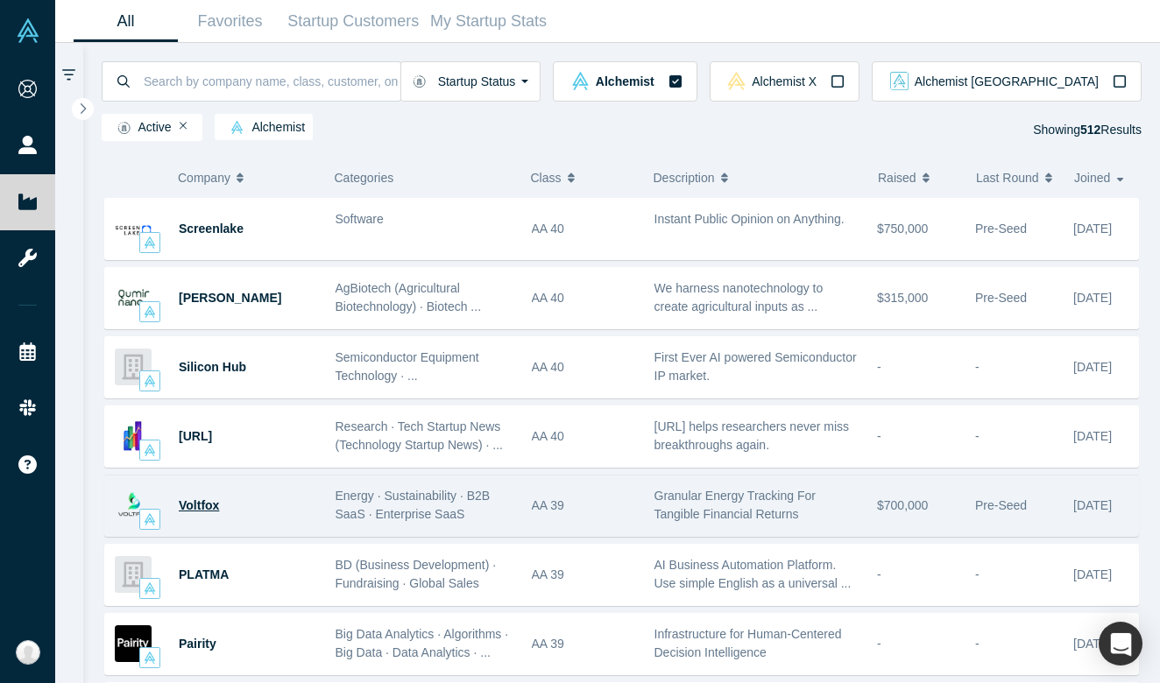
click at [209, 504] on span "Voltfox" at bounding box center [199, 505] width 40 height 14
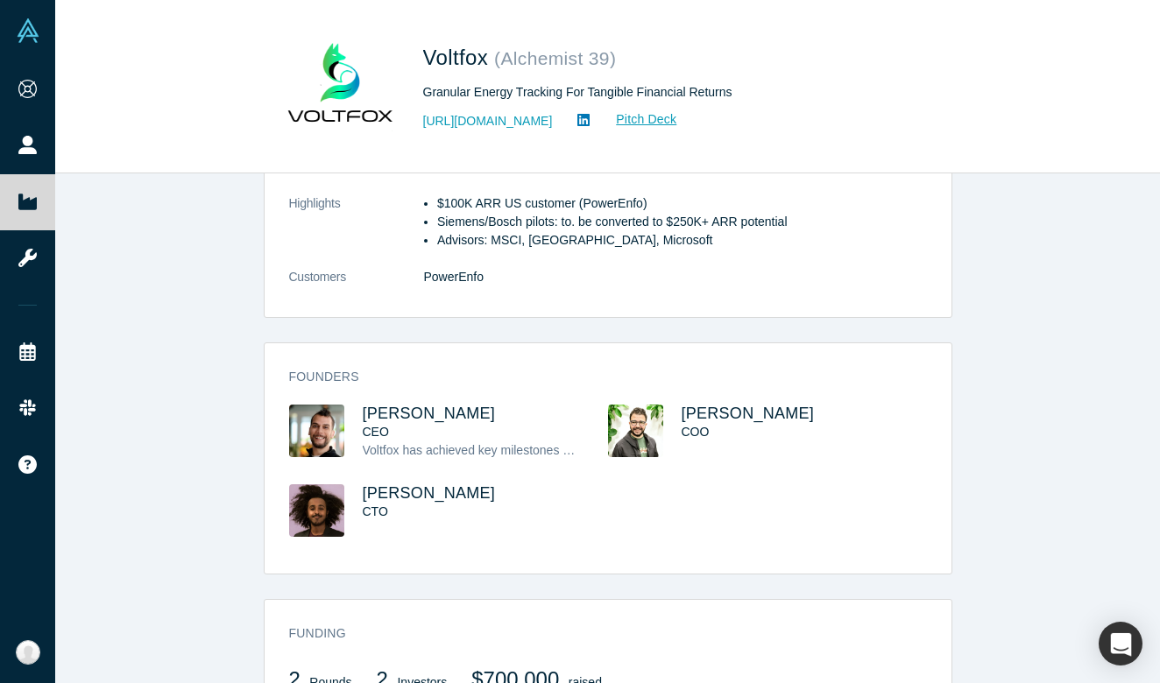
scroll to position [581, 0]
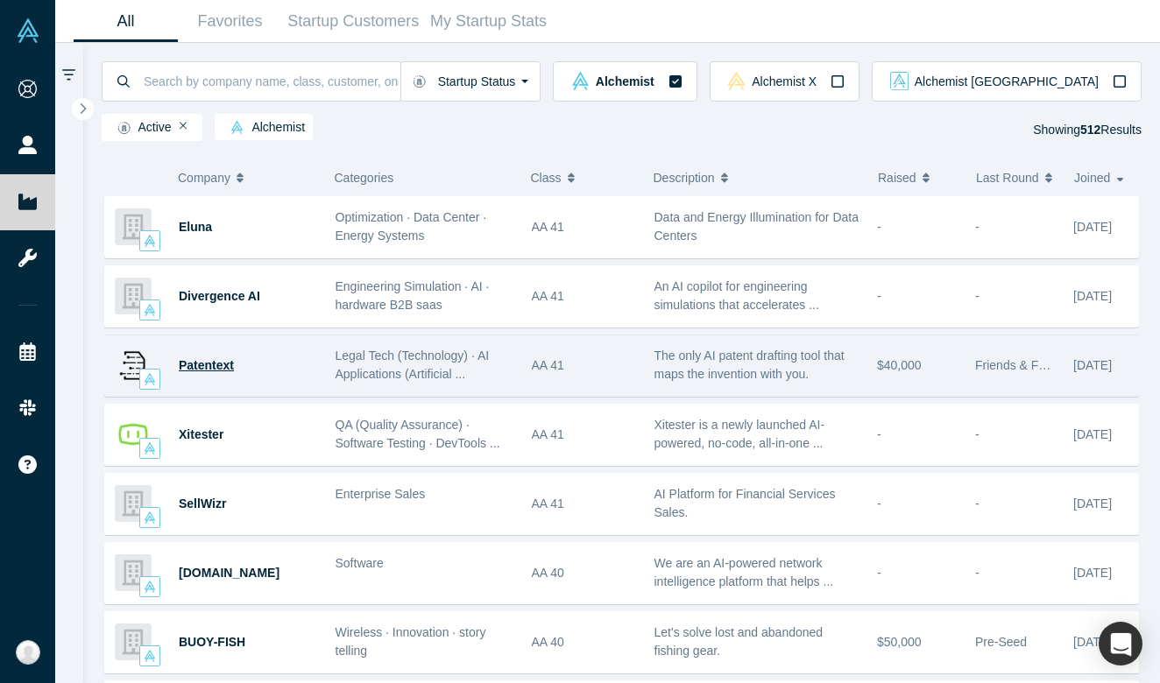
click at [203, 366] on span "Patentext" at bounding box center [206, 365] width 55 height 14
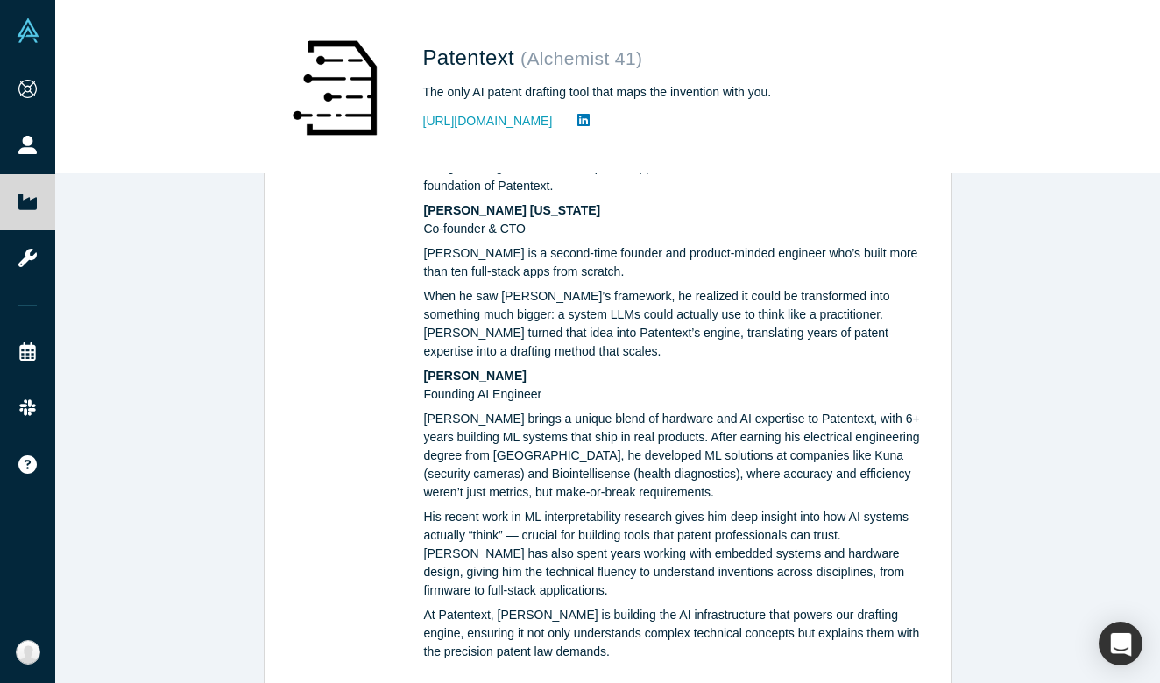
scroll to position [1145, 0]
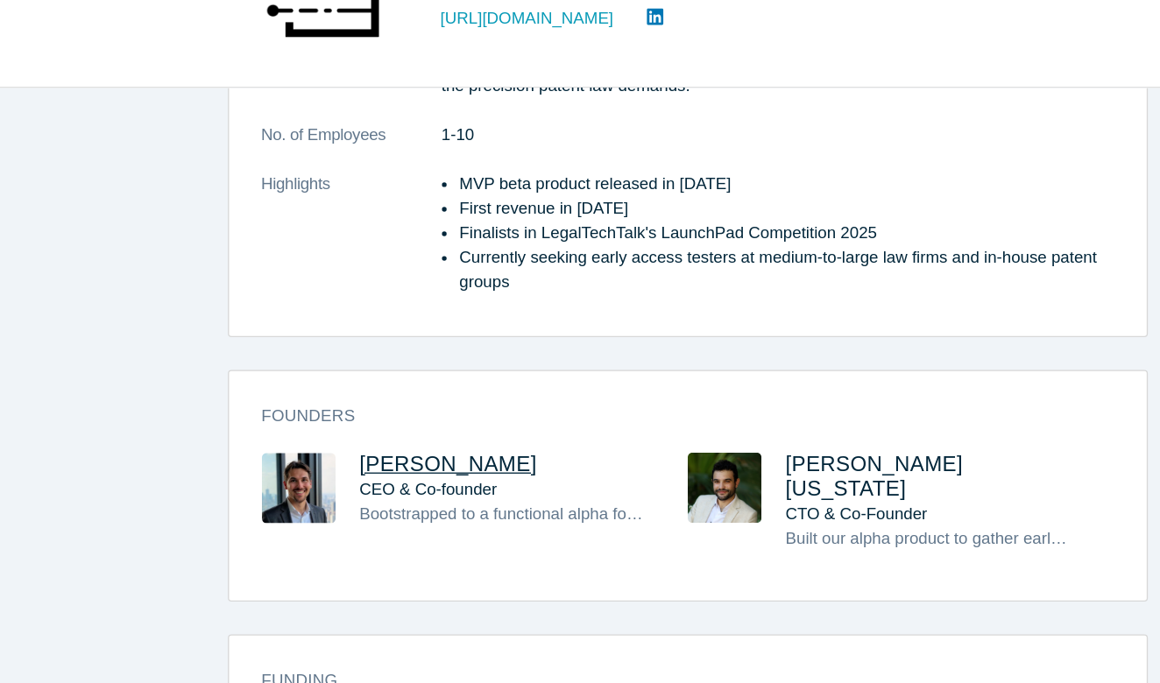
click at [363, 447] on span "[PERSON_NAME]" at bounding box center [429, 456] width 133 height 18
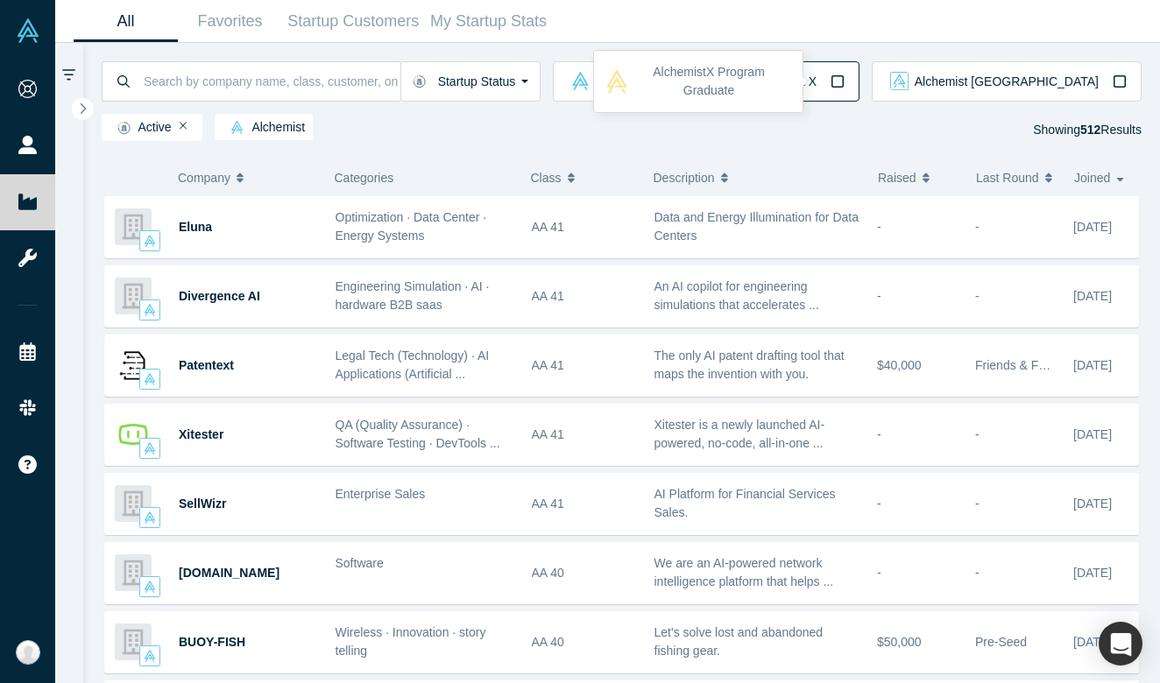
click at [844, 81] on div "Alchemist X" at bounding box center [784, 81] width 120 height 18
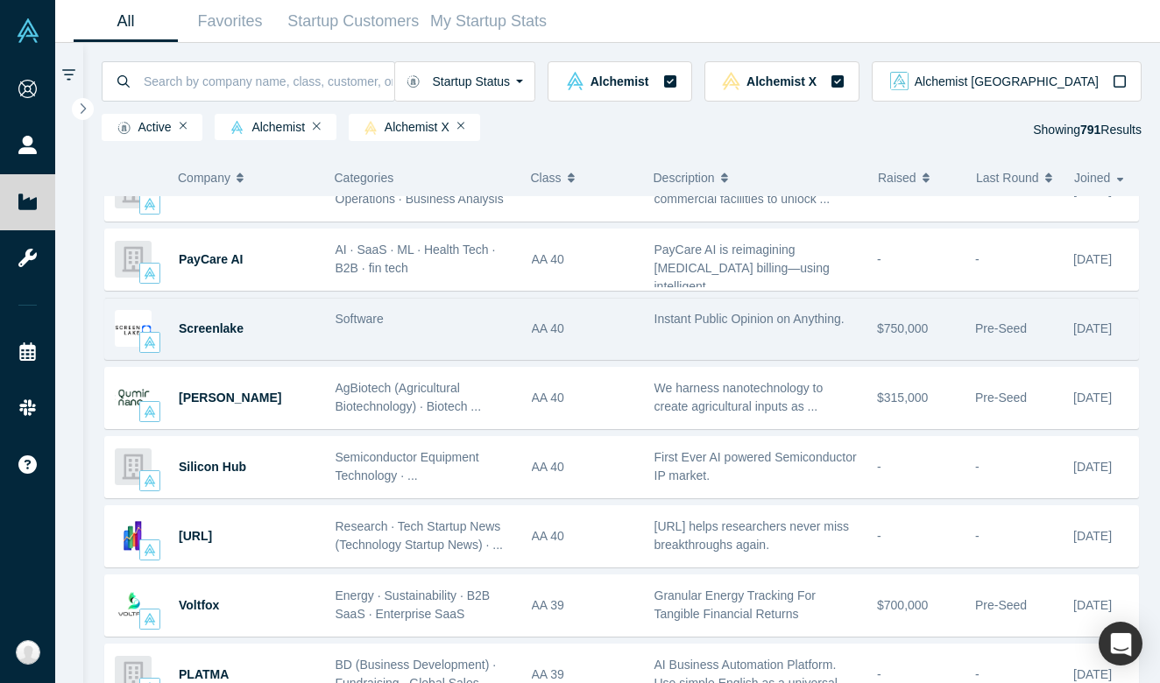
scroll to position [845, 0]
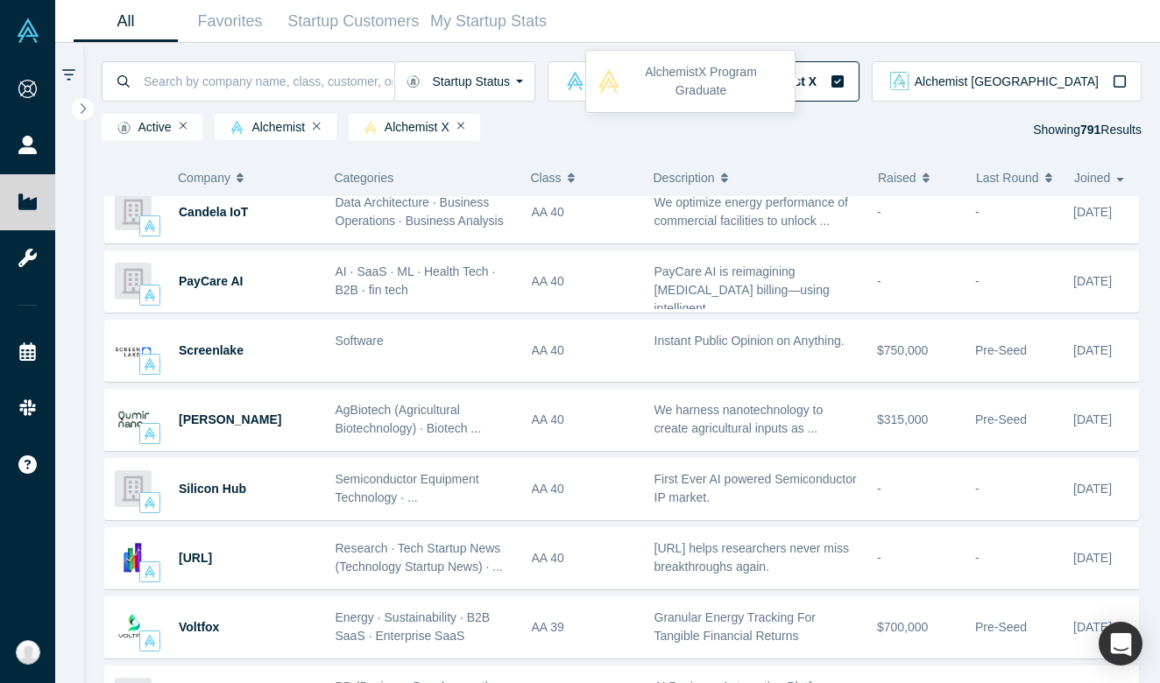
click at [844, 74] on icon "button" at bounding box center [837, 81] width 14 height 14
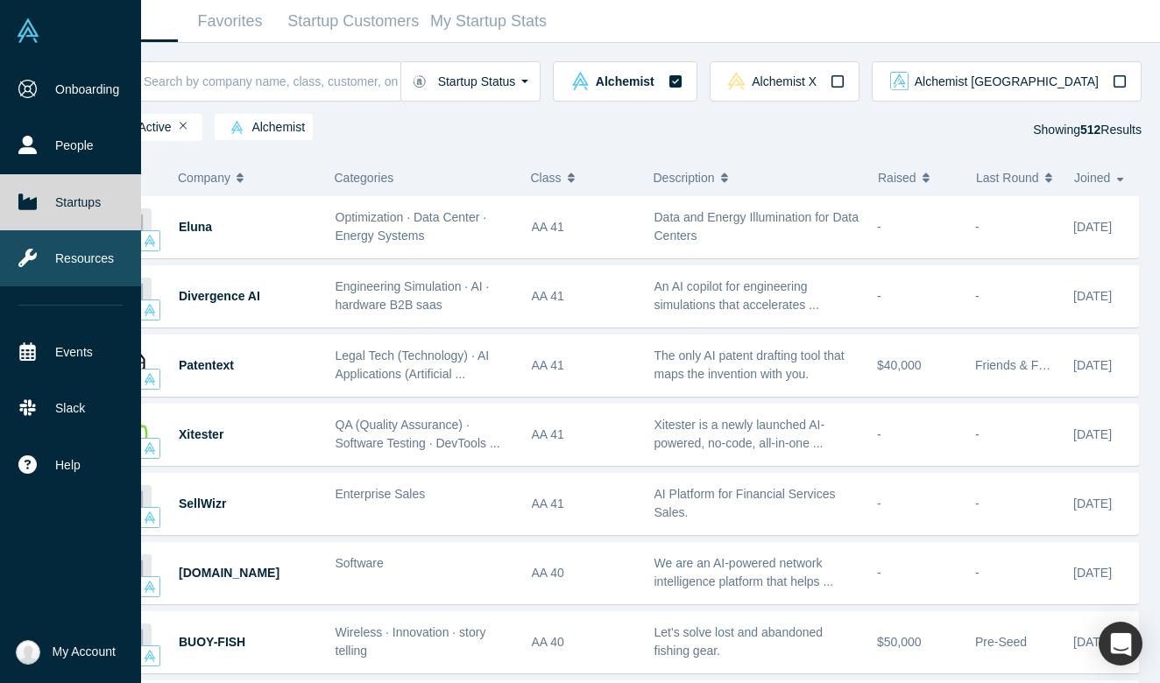
click at [19, 264] on icon at bounding box center [27, 258] width 18 height 18
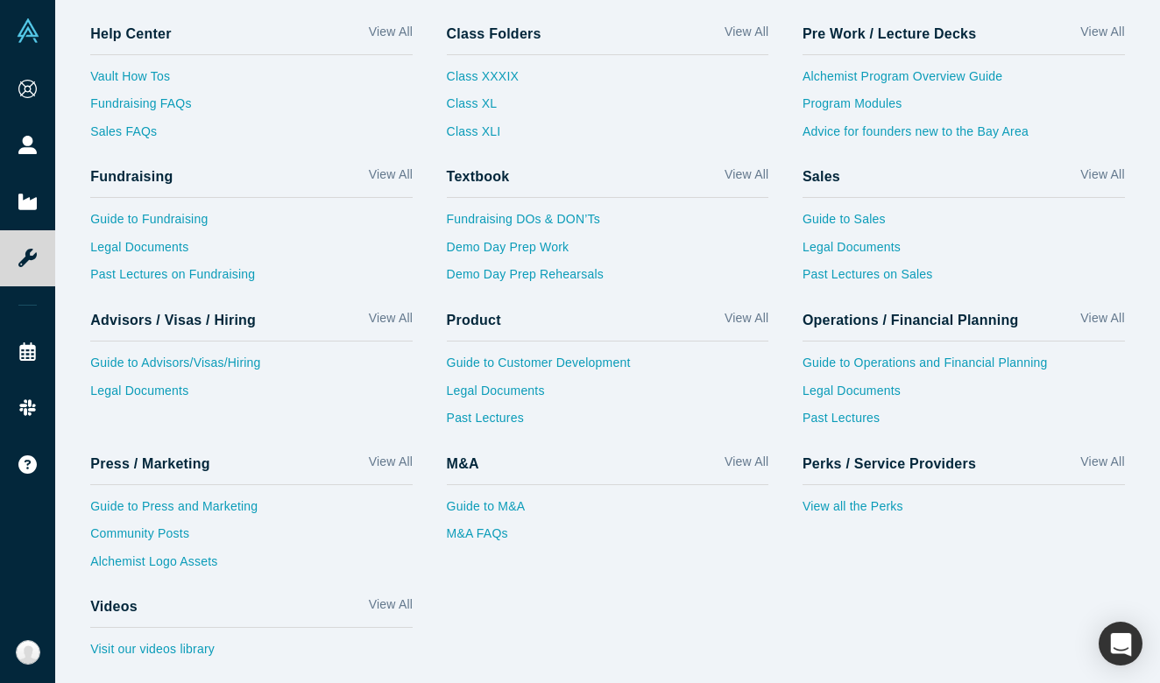
scroll to position [64, 0]
